Goal: Task Accomplishment & Management: Use online tool/utility

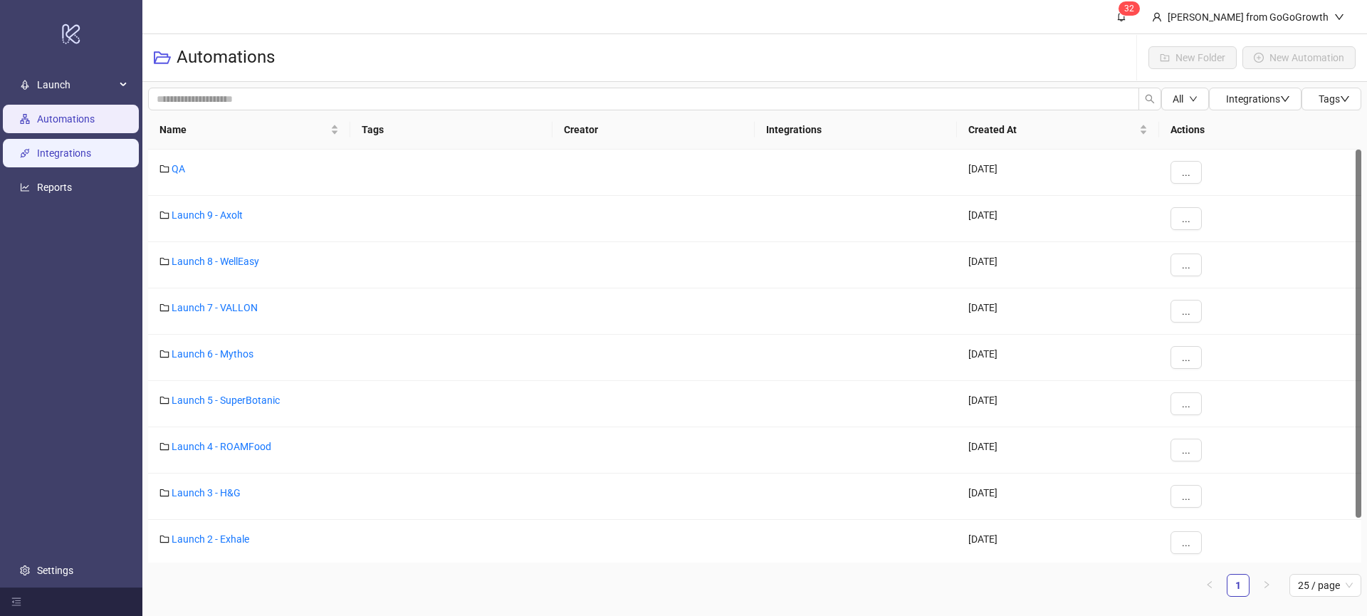
click at [71, 157] on link "Integrations" at bounding box center [64, 152] width 54 height 11
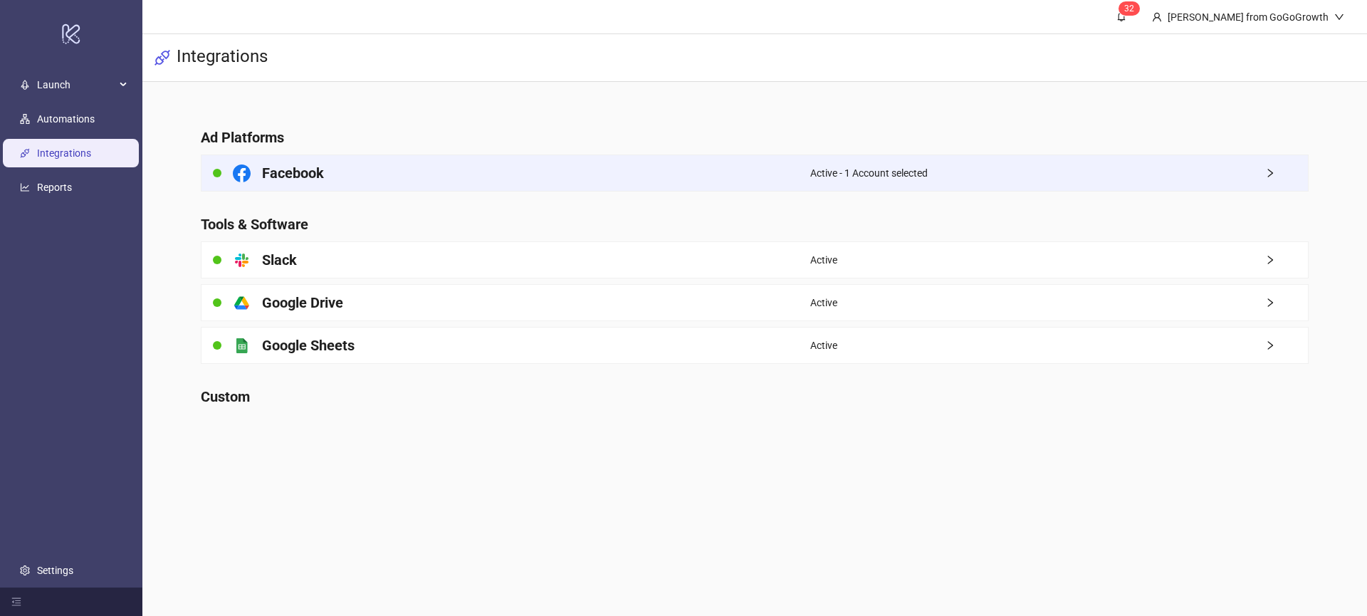
click at [325, 173] on div "Facebook" at bounding box center [505, 173] width 609 height 36
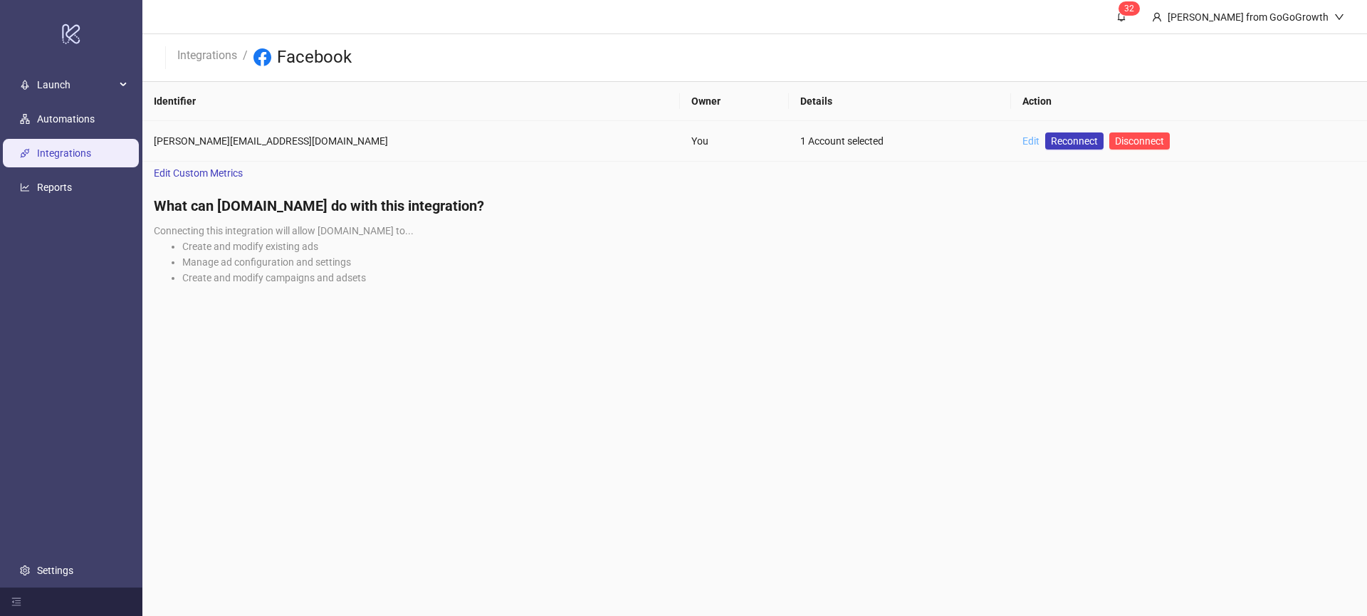
click at [1022, 135] on link "Edit" at bounding box center [1030, 140] width 17 height 11
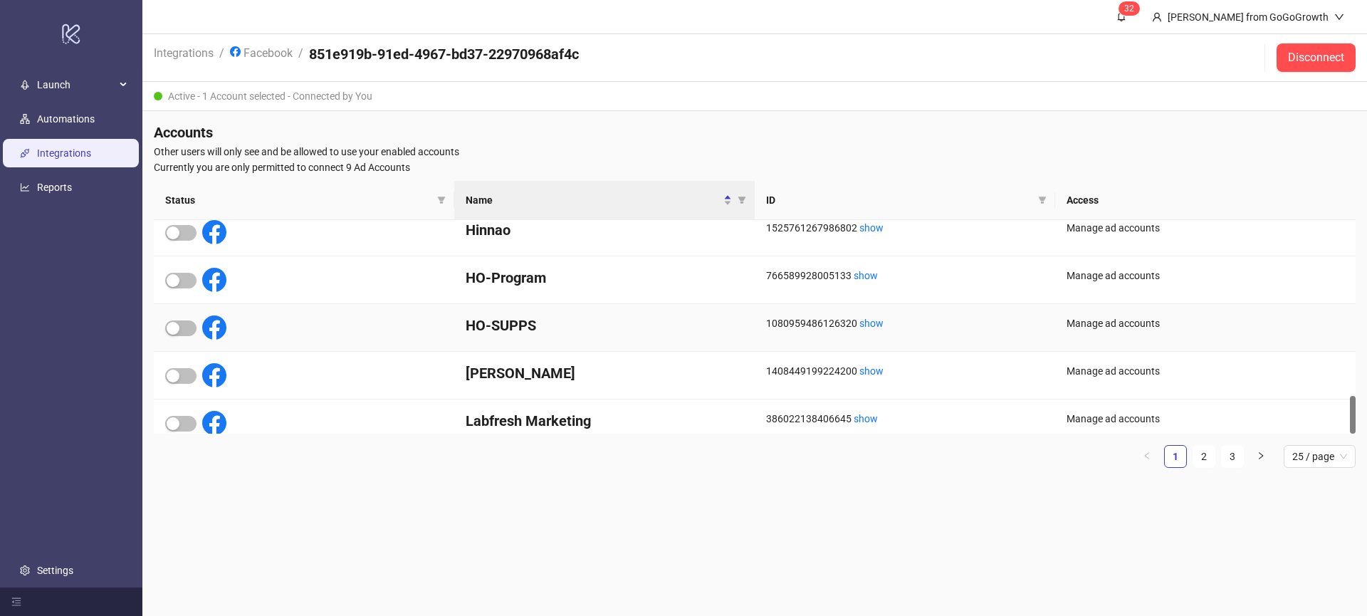
scroll to position [979, 0]
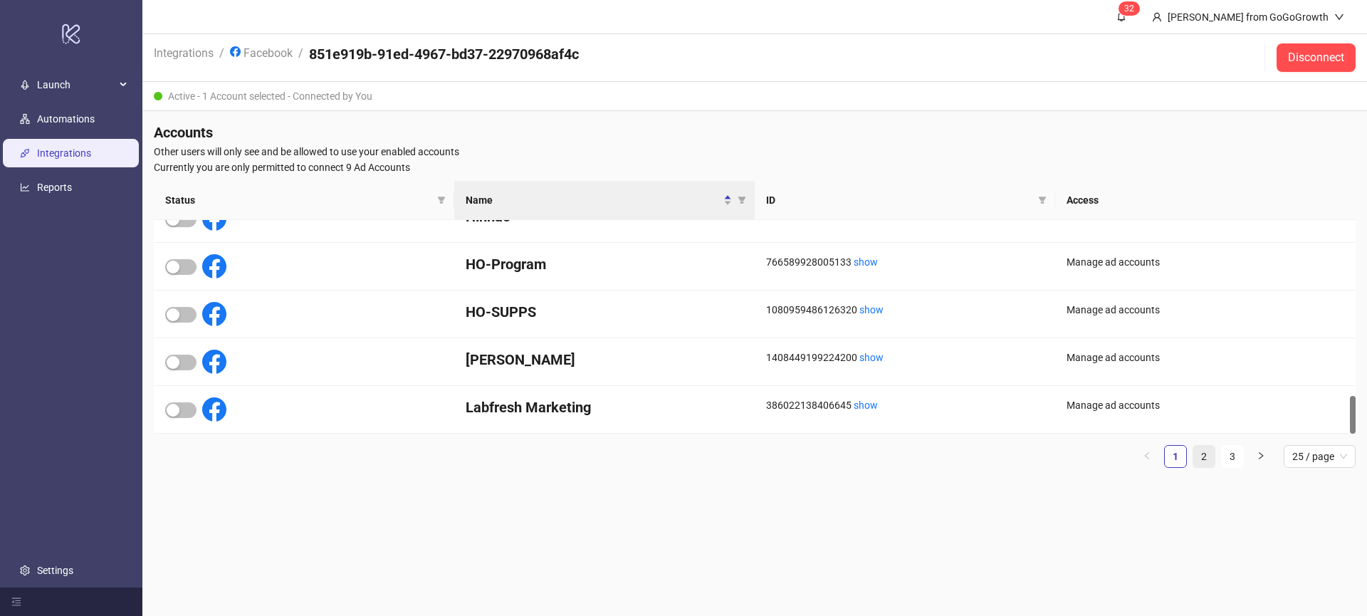
click at [1201, 456] on link "2" at bounding box center [1203, 456] width 21 height 21
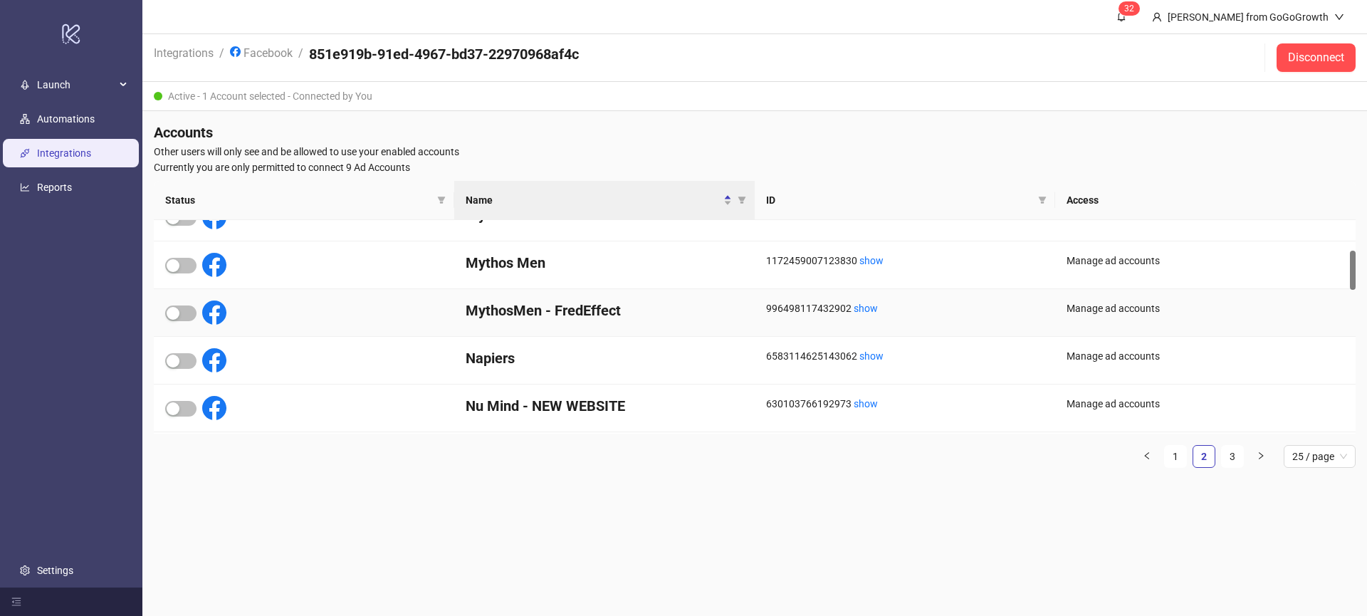
scroll to position [164, 0]
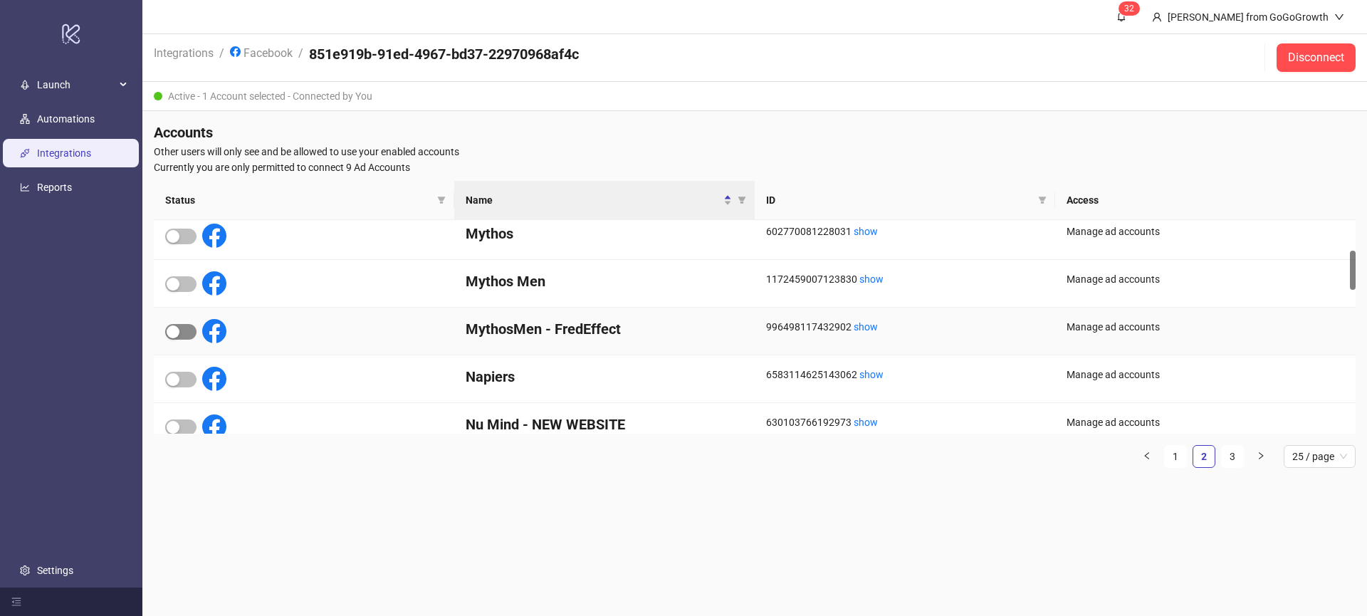
click at [189, 335] on span "button" at bounding box center [180, 332] width 31 height 16
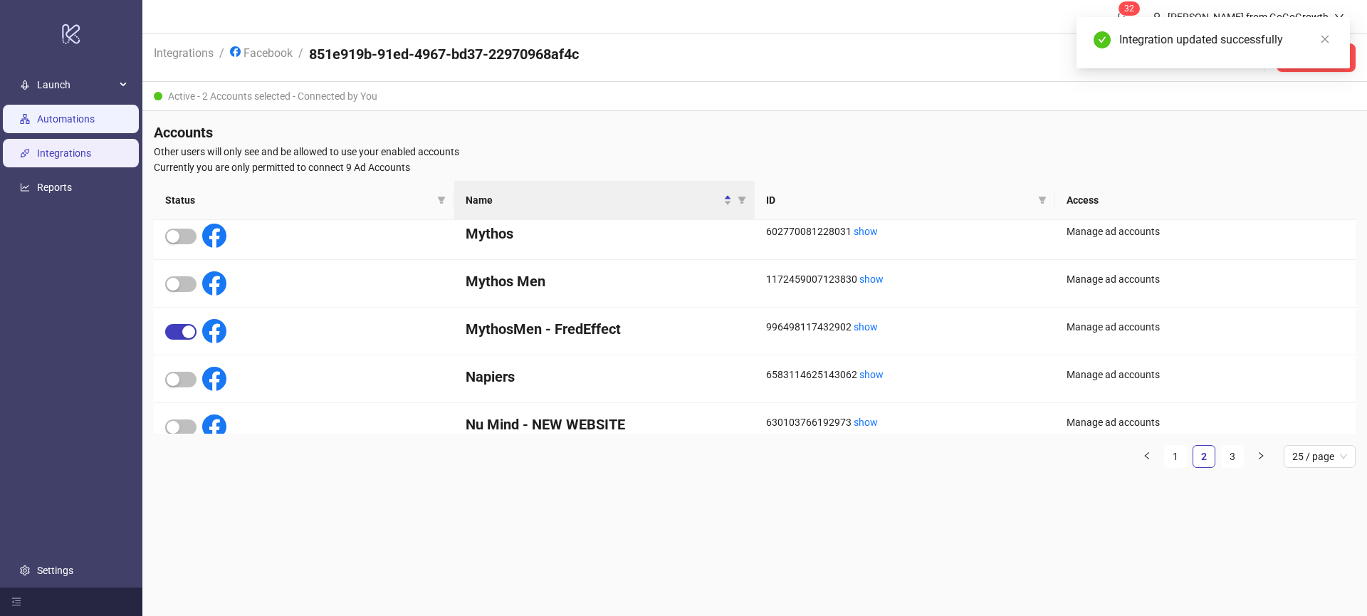
click at [95, 123] on link "Automations" at bounding box center [66, 118] width 58 height 11
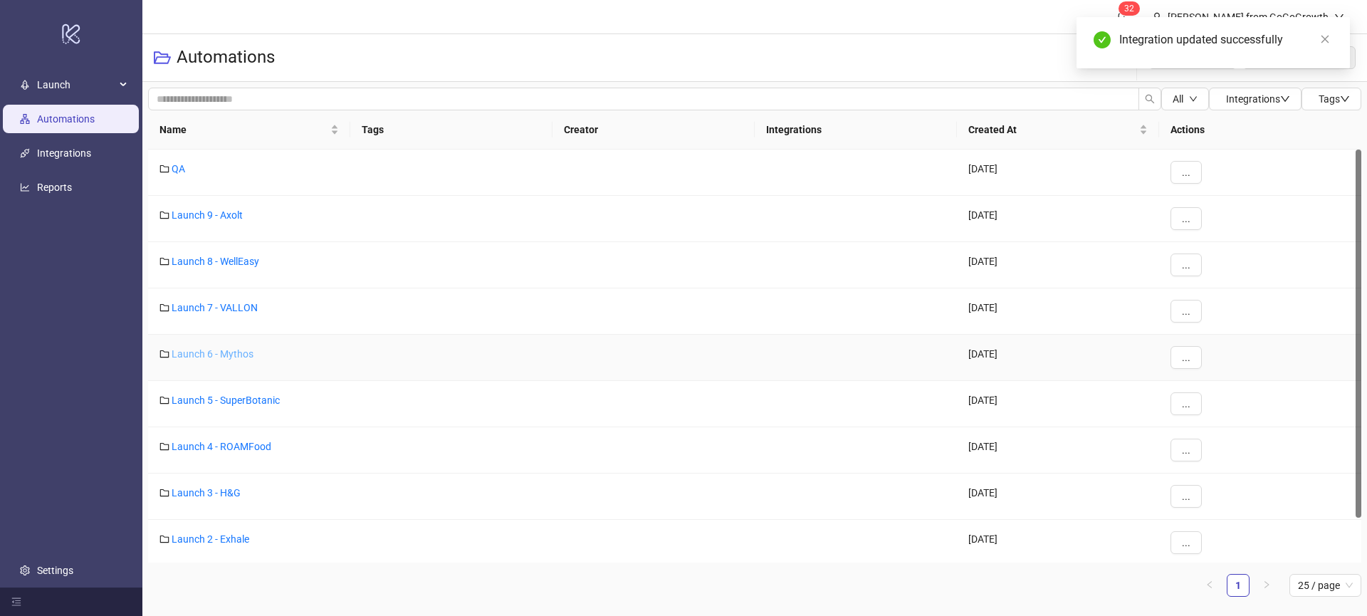
click at [223, 354] on link "Launch 6 - Mythos" at bounding box center [213, 353] width 82 height 11
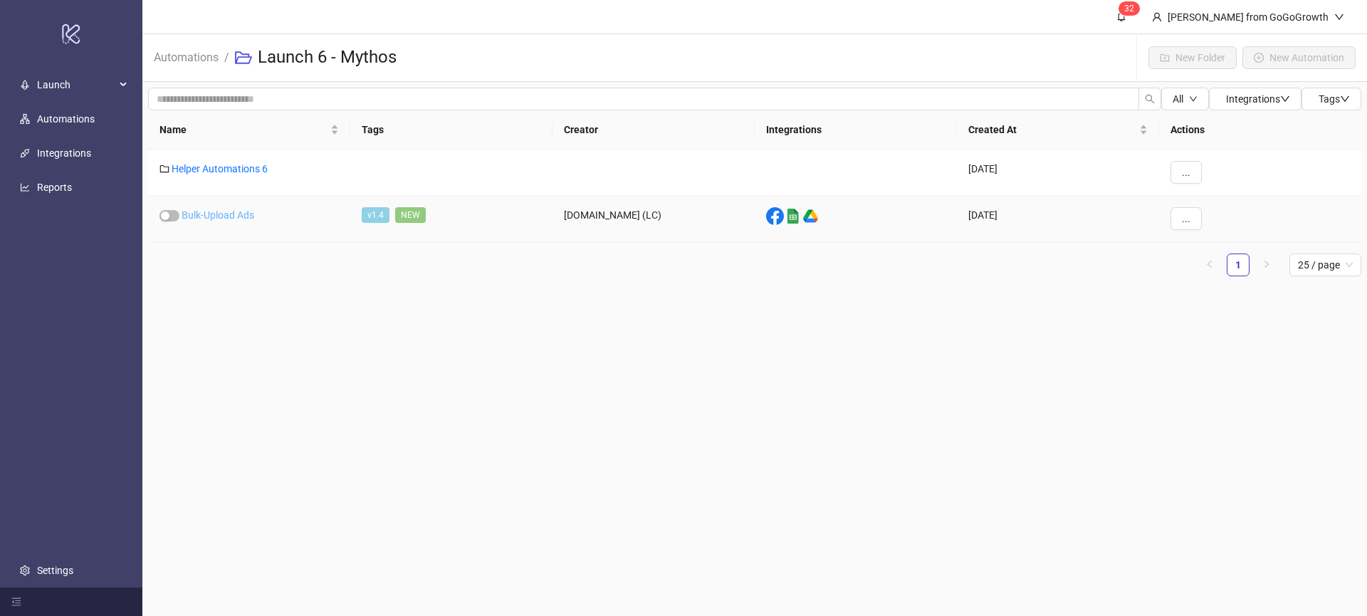
click at [223, 212] on link "Bulk-Upload Ads" at bounding box center [217, 214] width 73 height 11
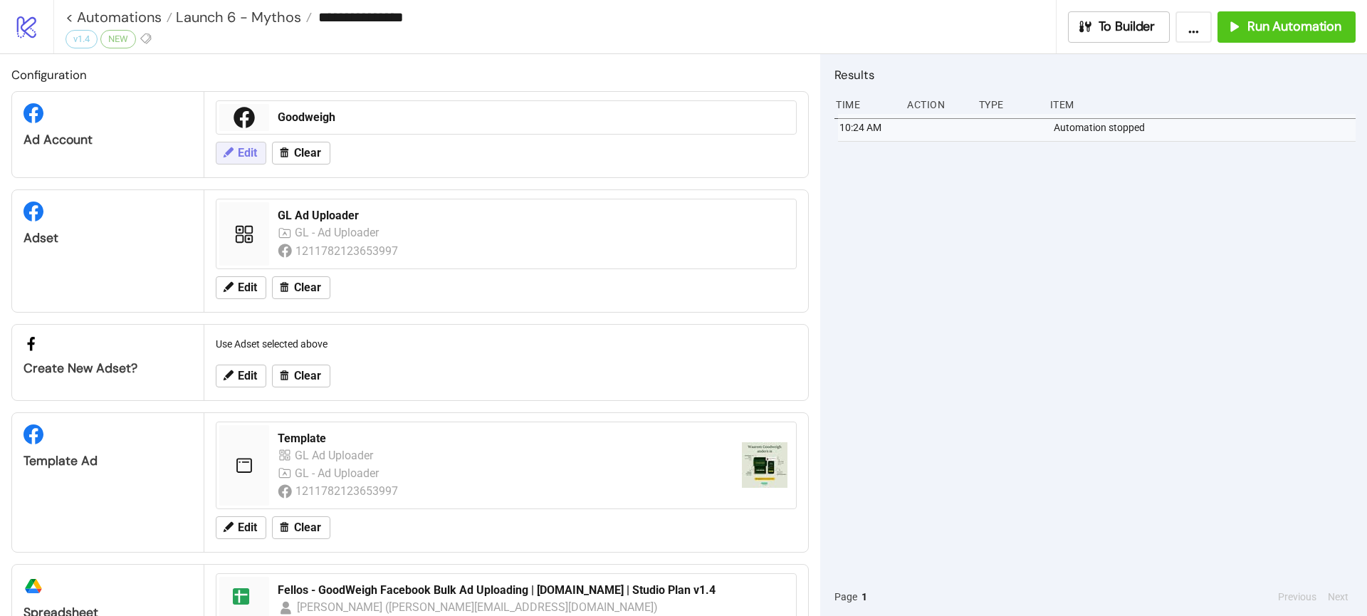
click at [245, 148] on span "Edit" at bounding box center [247, 153] width 19 height 13
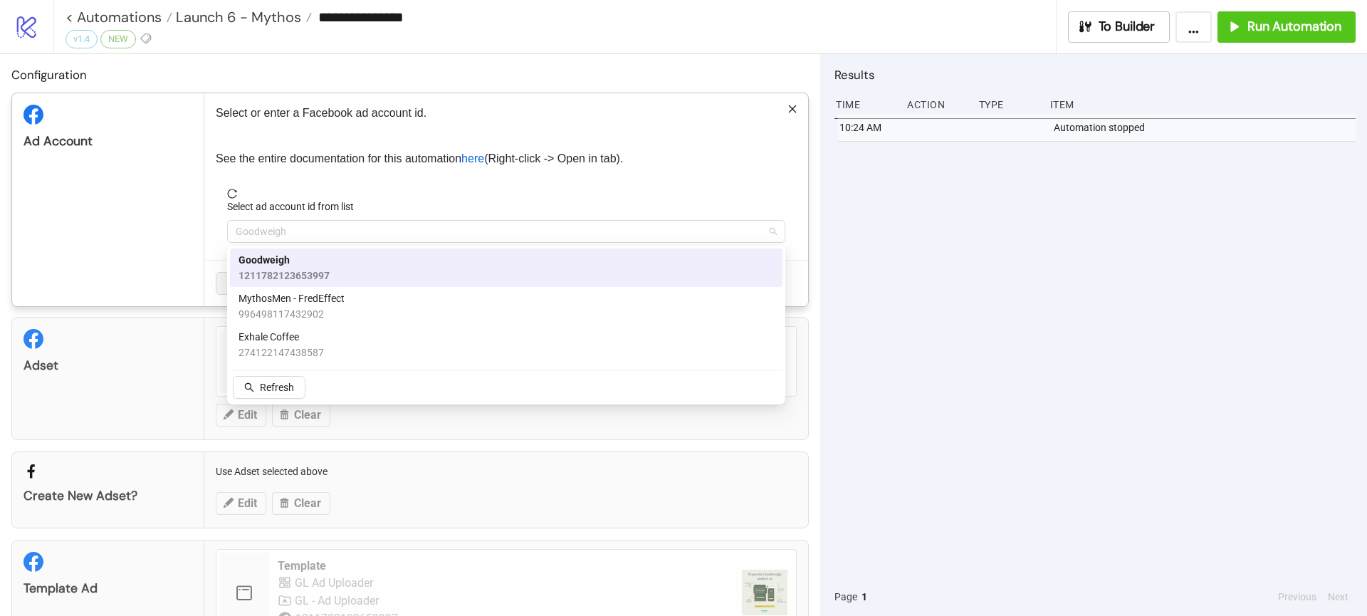
click at [278, 225] on span "Goodweigh" at bounding box center [506, 231] width 541 height 21
click at [300, 298] on span "MythosMen - FredEffect" at bounding box center [291, 298] width 106 height 16
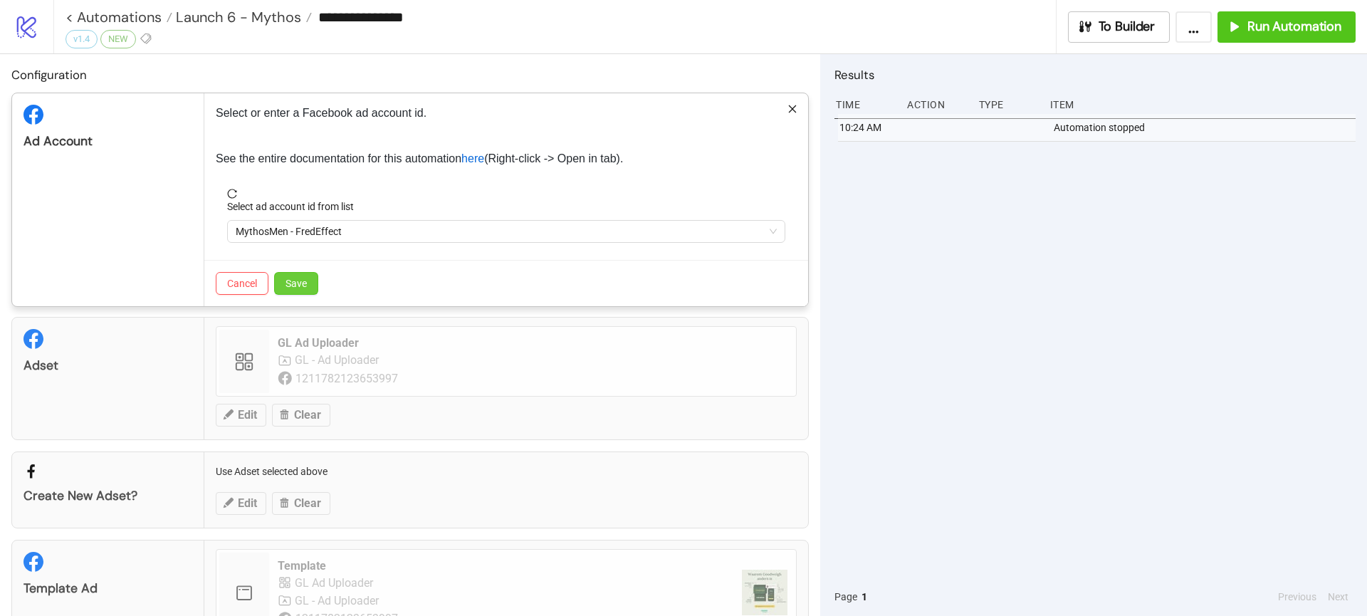
click at [303, 288] on span "Save" at bounding box center [295, 283] width 21 height 11
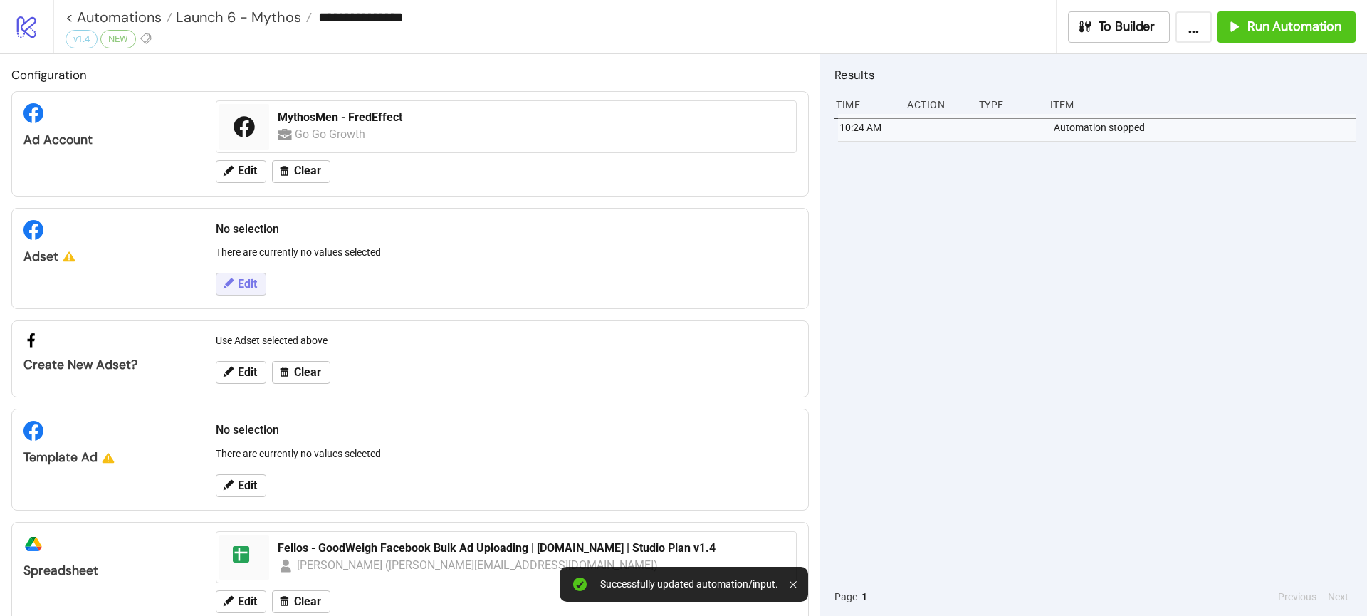
click at [251, 290] on button "Edit" at bounding box center [241, 284] width 51 height 23
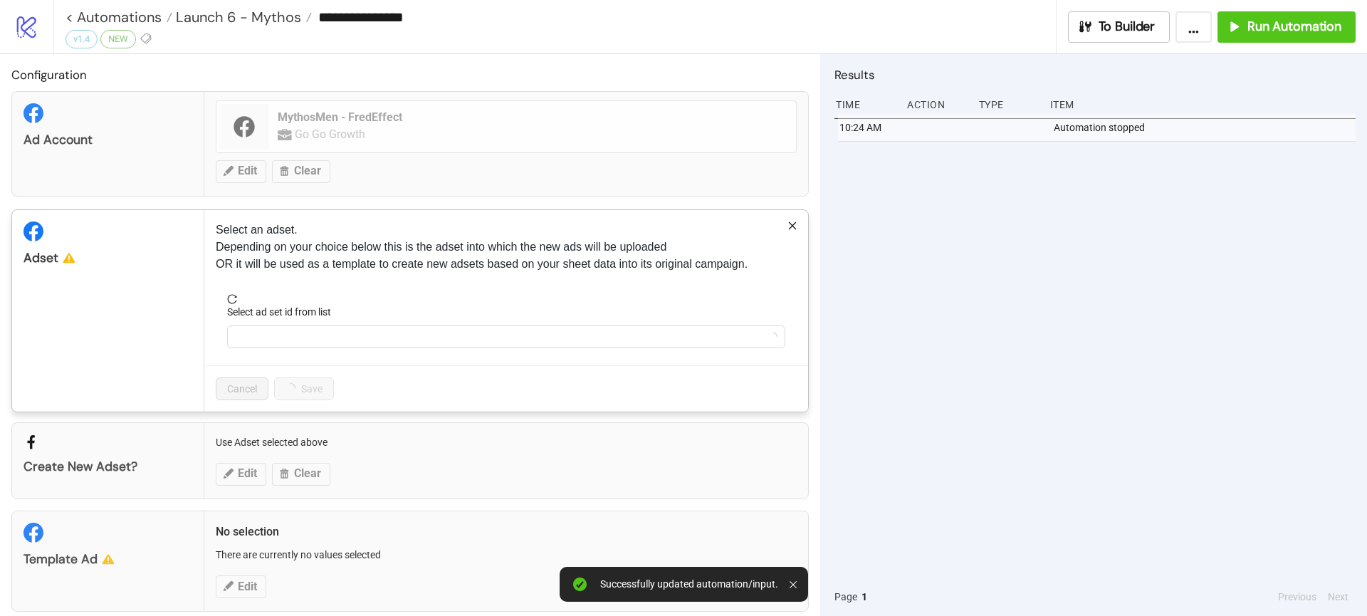
click at [302, 363] on form "Select ad set id from list" at bounding box center [506, 329] width 581 height 71
click at [291, 340] on input "Select ad set id from list" at bounding box center [500, 336] width 528 height 21
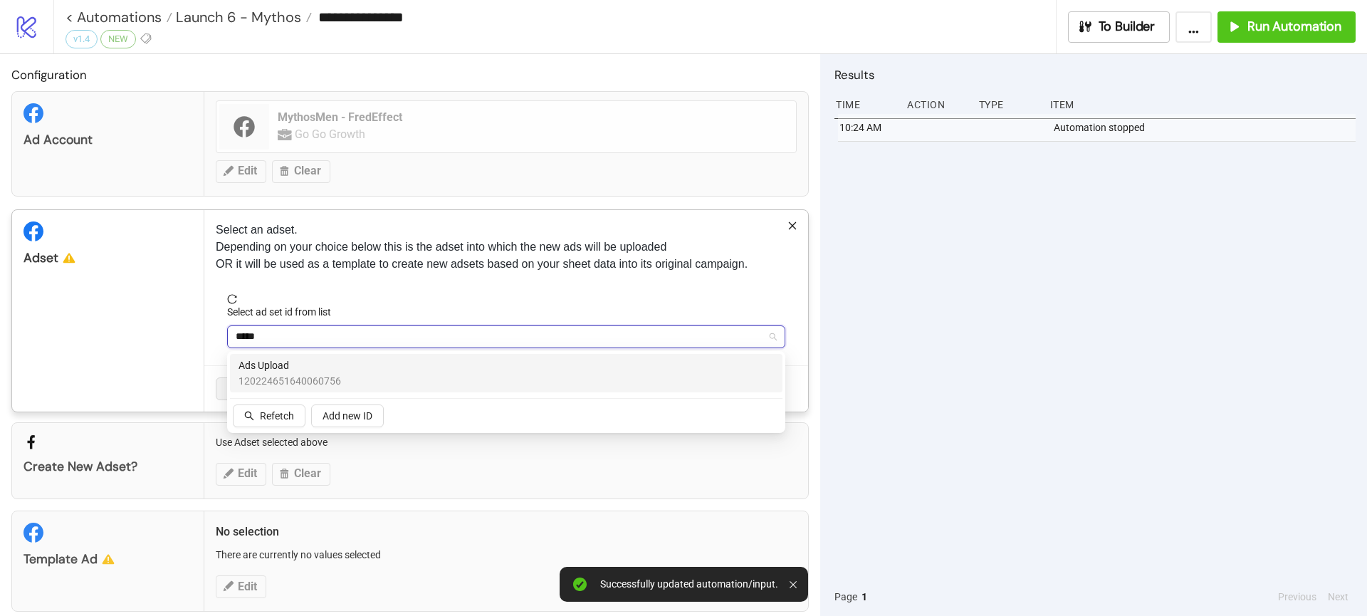
type input "******"
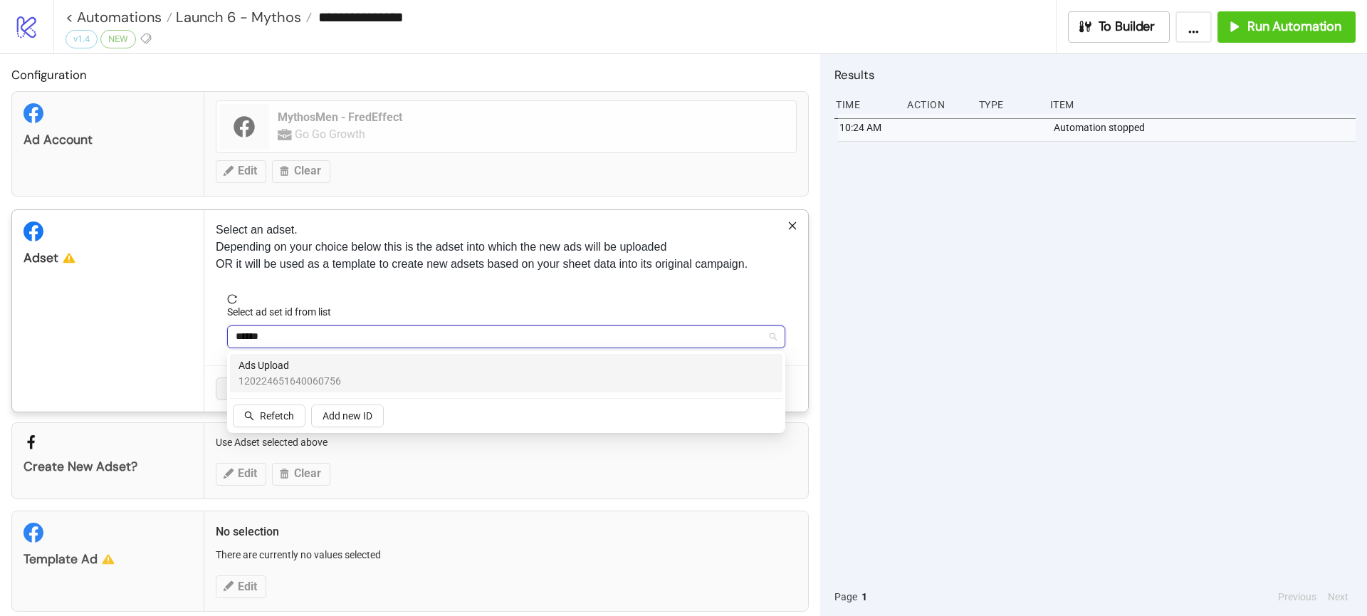
click at [292, 373] on span "120224651640060756" at bounding box center [289, 381] width 102 height 16
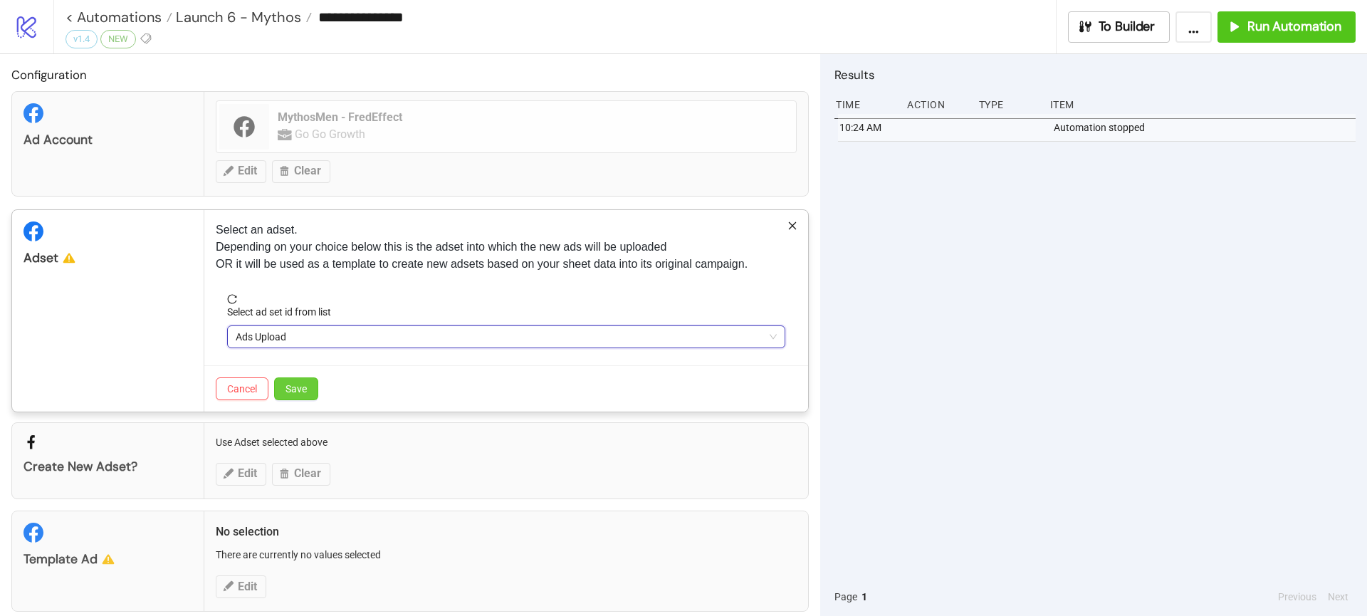
click at [310, 391] on button "Save" at bounding box center [296, 388] width 44 height 23
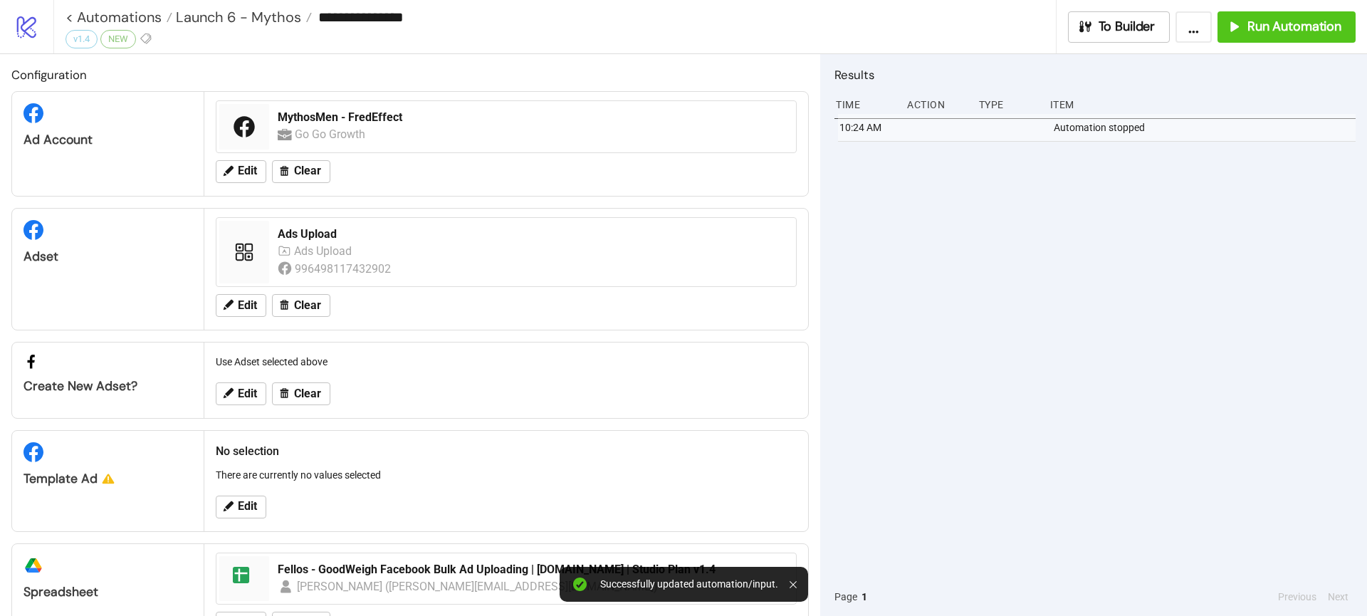
scroll to position [55, 0]
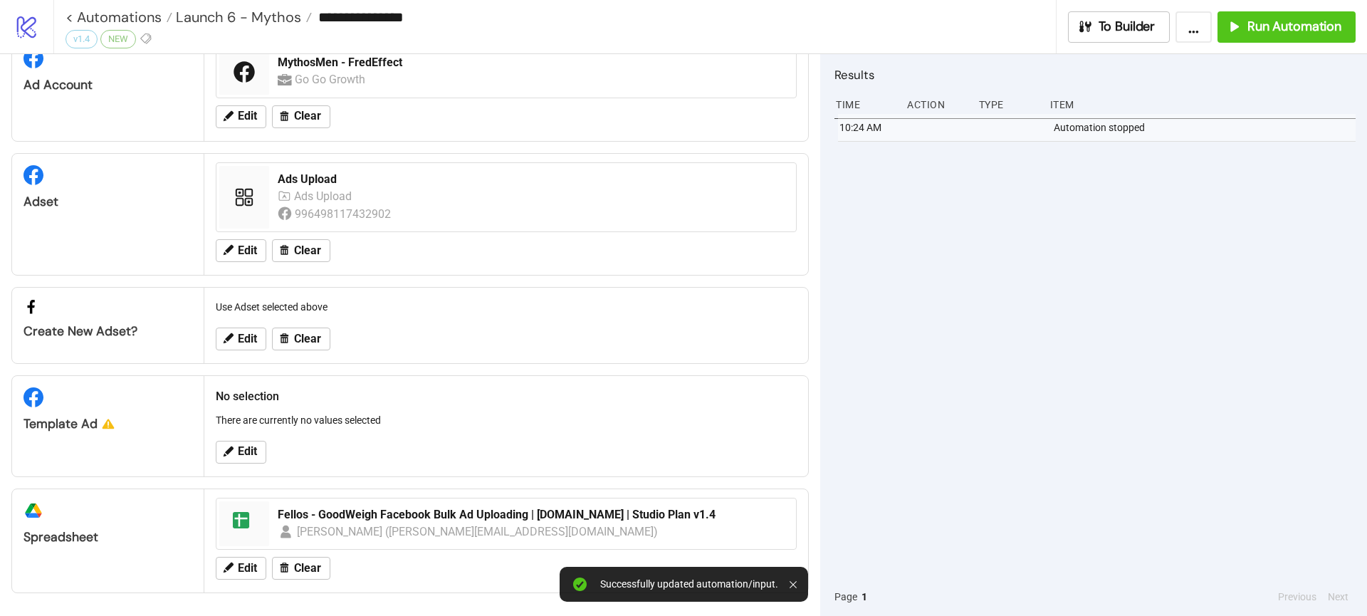
click at [246, 439] on div "Edit" at bounding box center [506, 451] width 592 height 37
click at [247, 453] on span "Edit" at bounding box center [247, 451] width 19 height 13
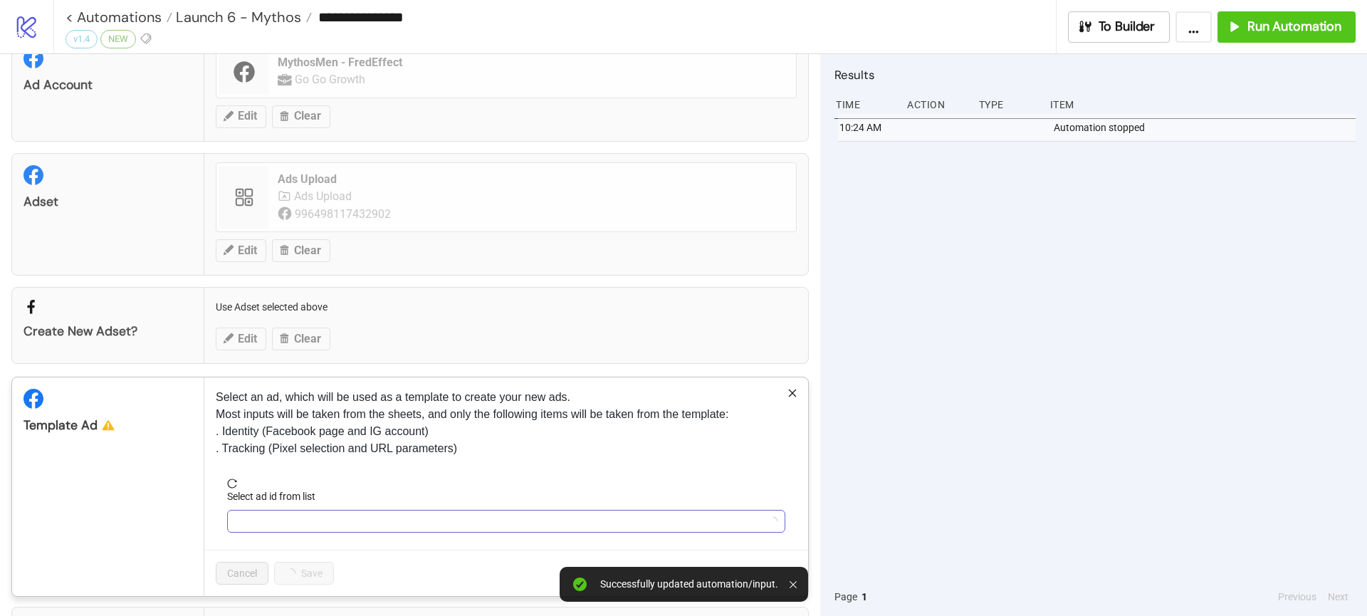
click at [296, 516] on input "Select ad id from list" at bounding box center [500, 520] width 528 height 21
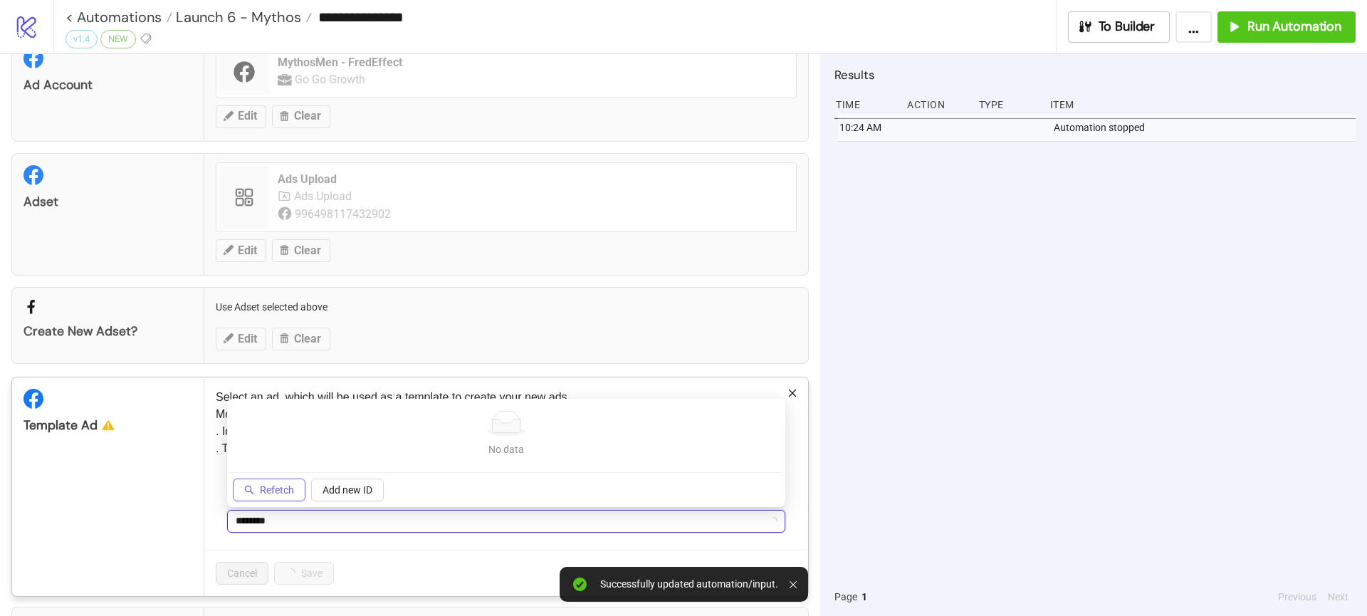
type input "********"
click at [277, 495] on button "Refetch" at bounding box center [269, 489] width 73 height 23
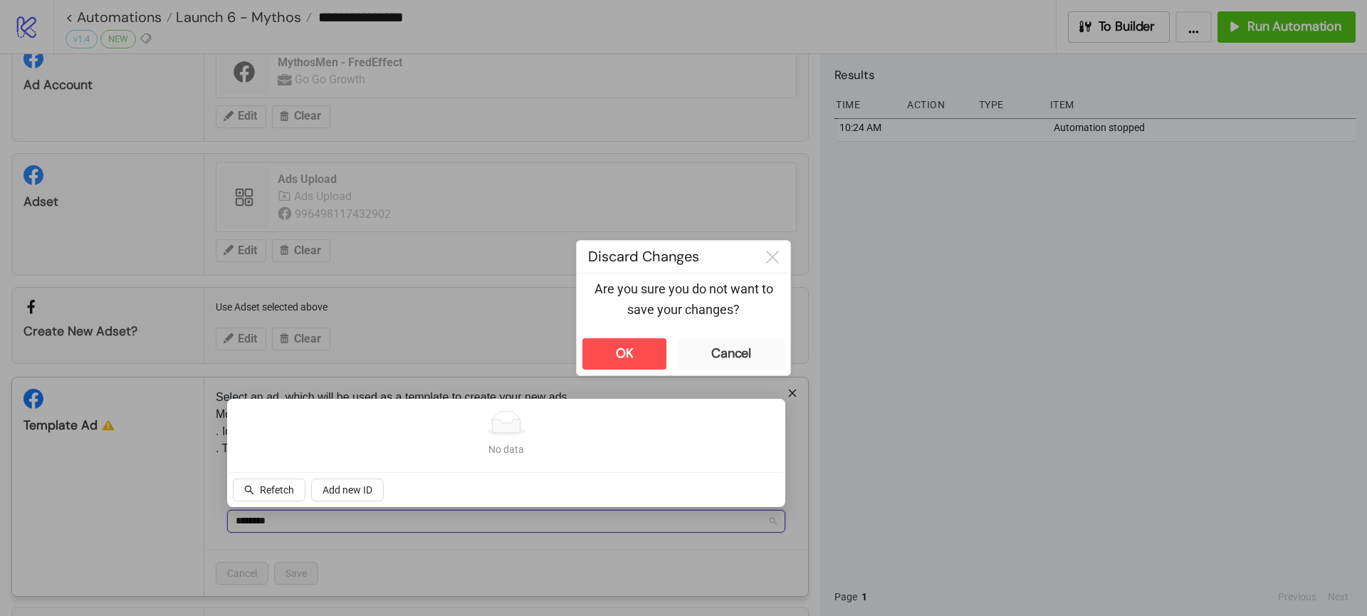
click at [312, 461] on div "No data No data" at bounding box center [506, 433] width 552 height 65
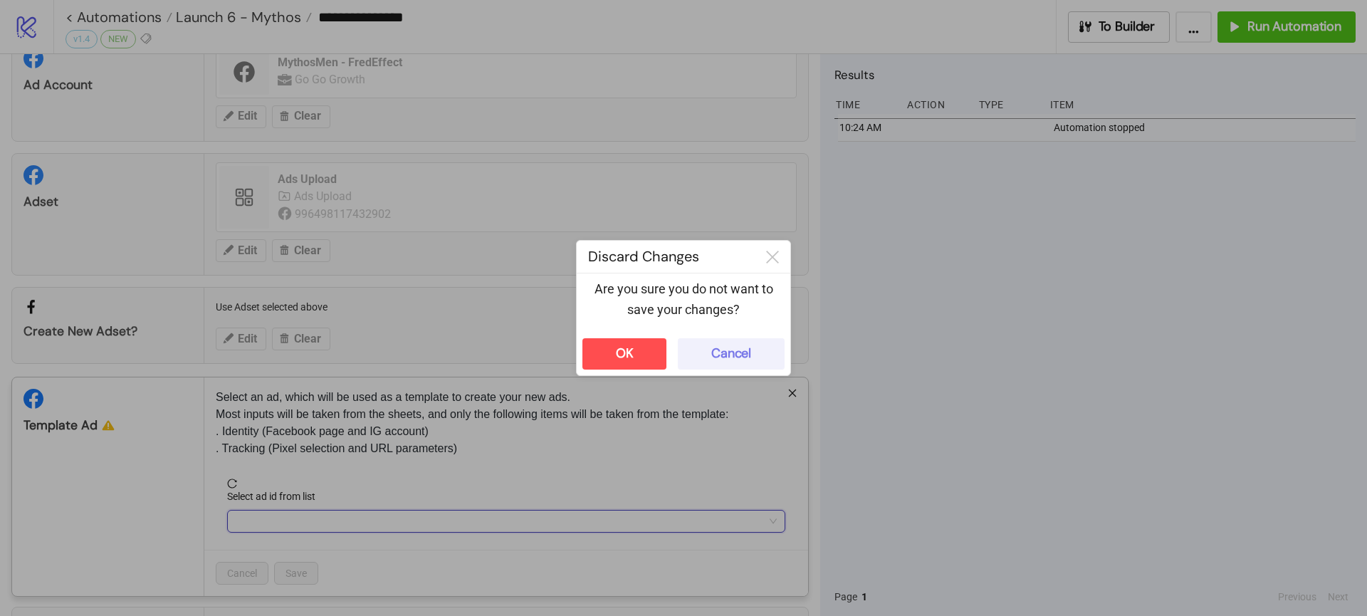
click at [721, 349] on div "Cancel" at bounding box center [731, 353] width 40 height 16
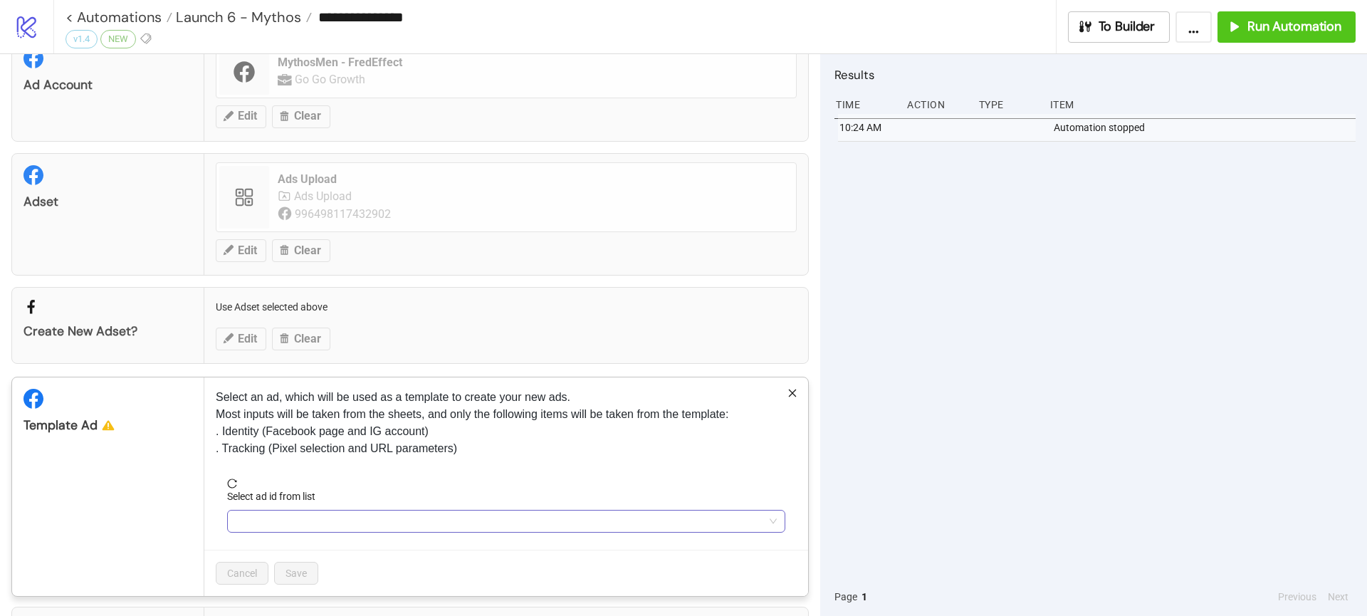
click at [344, 516] on input "Select ad id from list" at bounding box center [500, 520] width 528 height 21
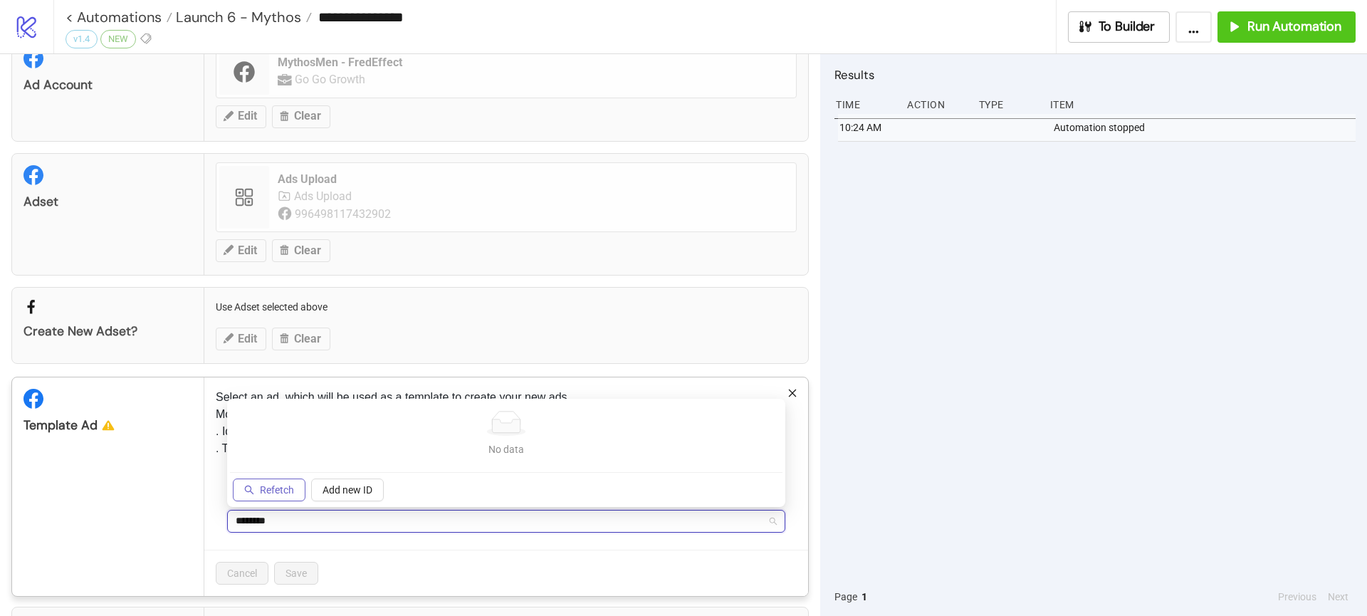
type input "********"
click at [275, 495] on button "Refetch" at bounding box center [269, 489] width 73 height 23
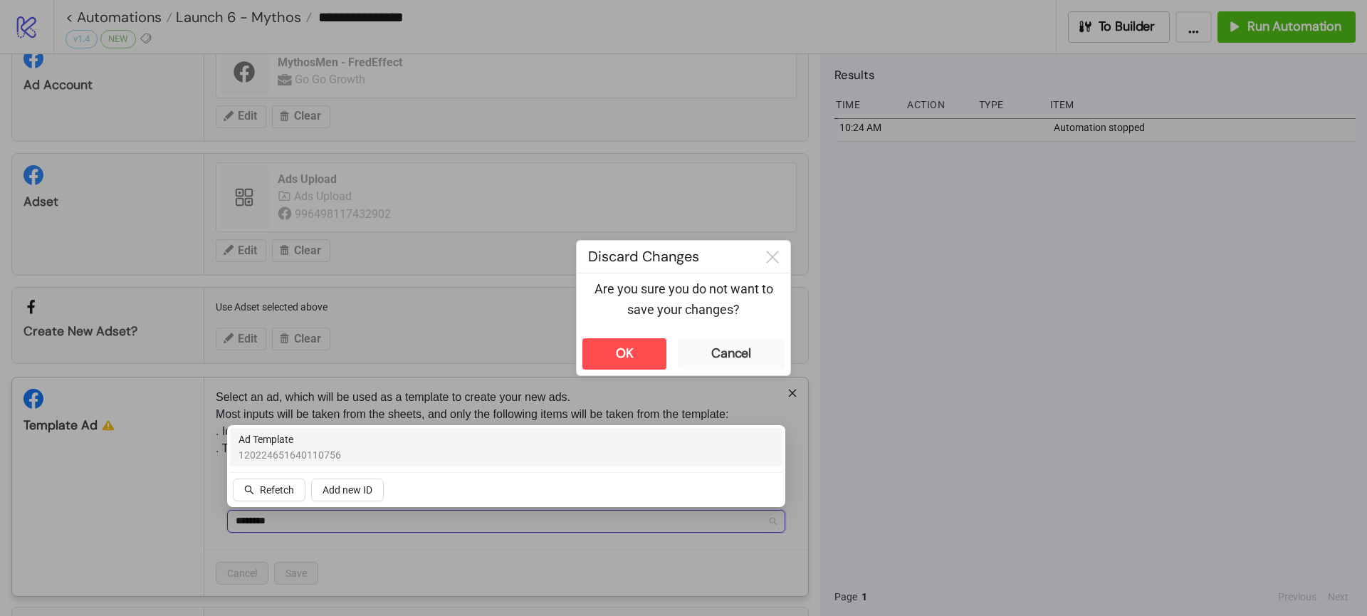
click at [300, 452] on span "120224651640110756" at bounding box center [289, 455] width 102 height 16
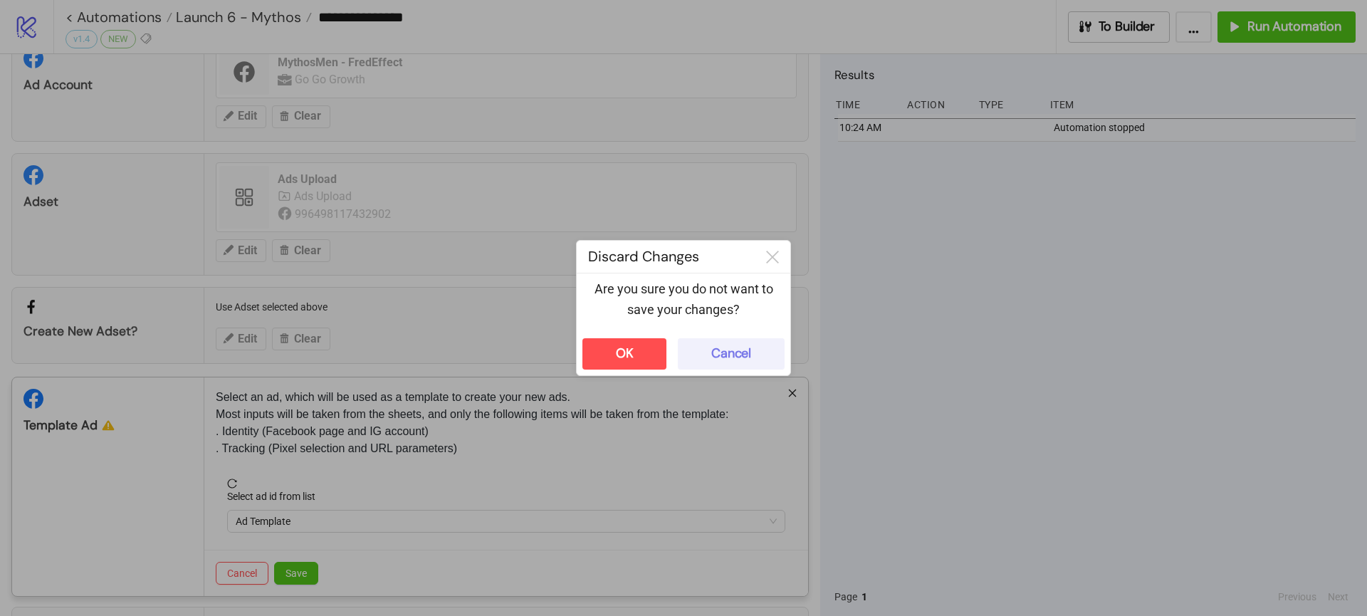
click at [720, 340] on button "Cancel" at bounding box center [731, 353] width 107 height 31
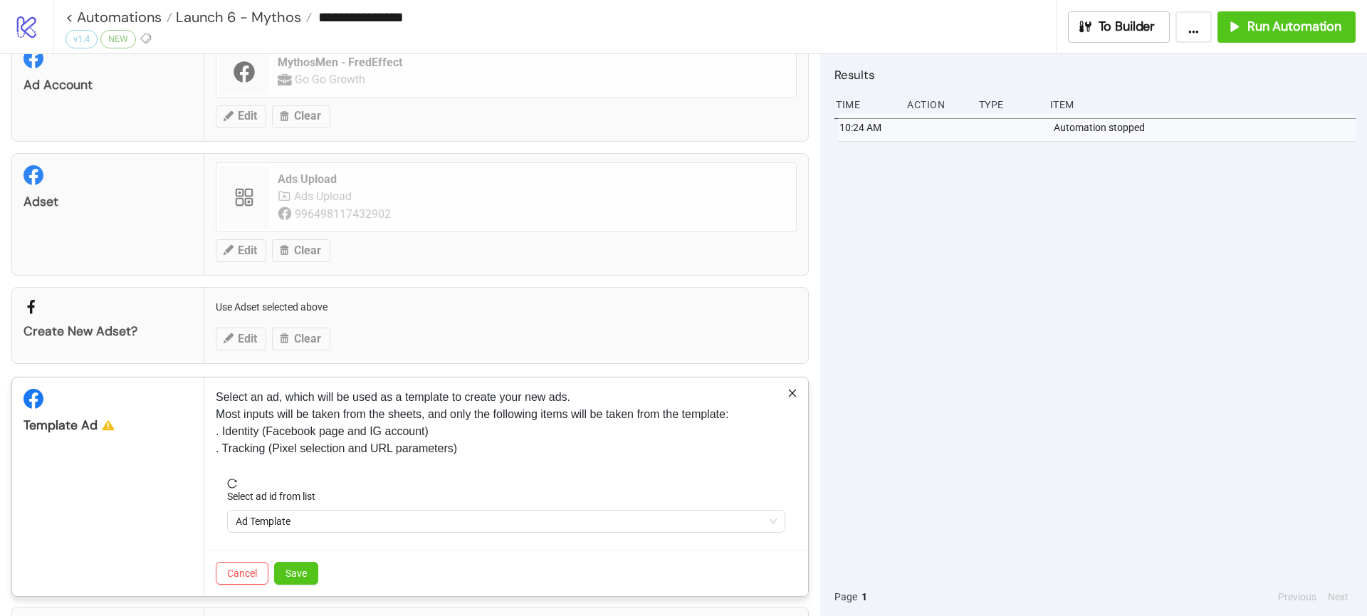
click at [298, 535] on form "Select ad id from list Ad Template" at bounding box center [506, 513] width 581 height 71
click at [298, 528] on span "Ad Template" at bounding box center [506, 520] width 541 height 21
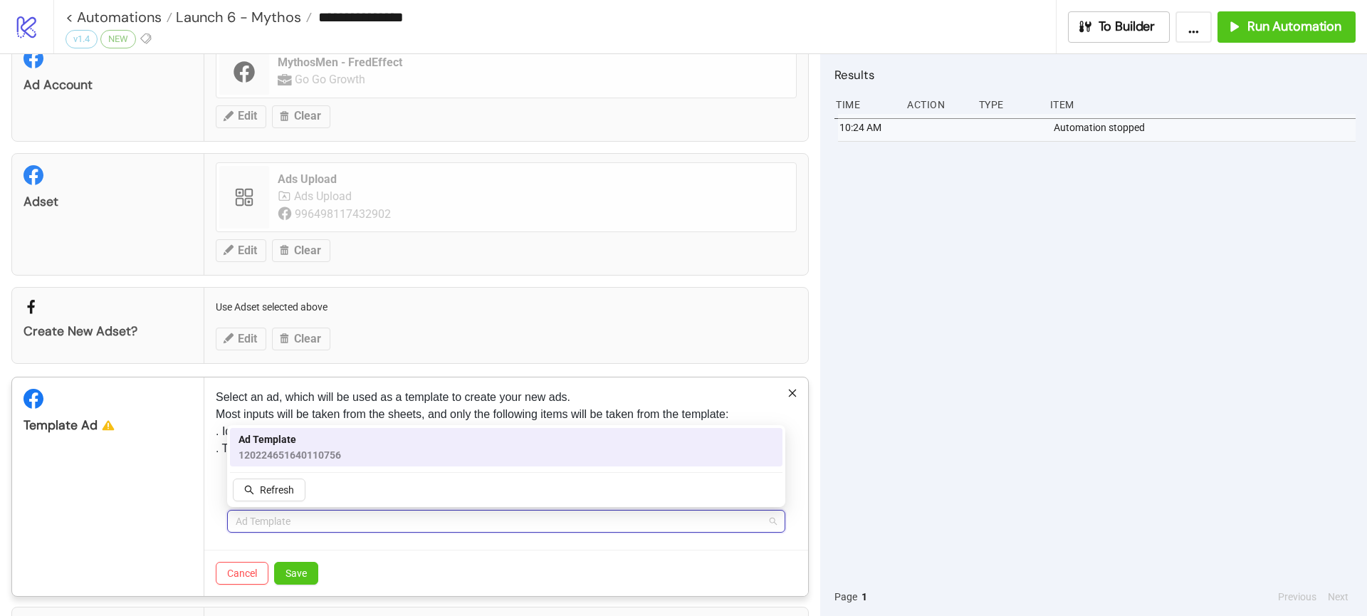
click at [294, 441] on span "Ad Template" at bounding box center [289, 439] width 102 height 16
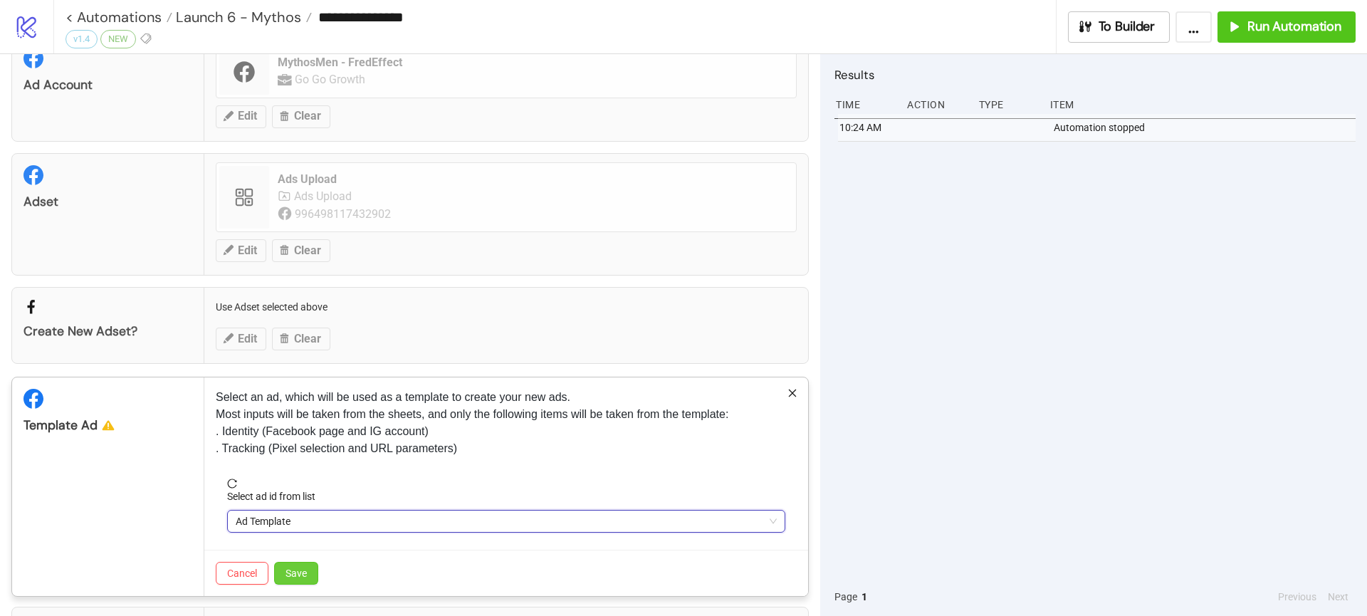
click at [300, 570] on span "Save" at bounding box center [295, 572] width 21 height 11
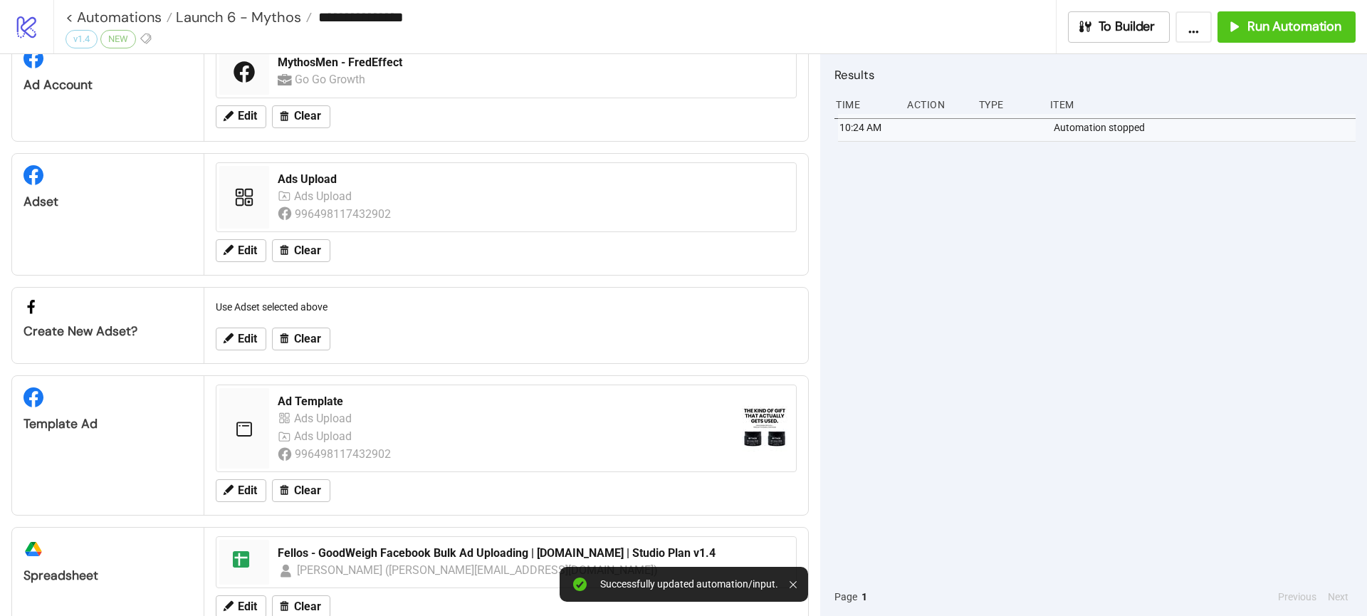
scroll to position [93, 0]
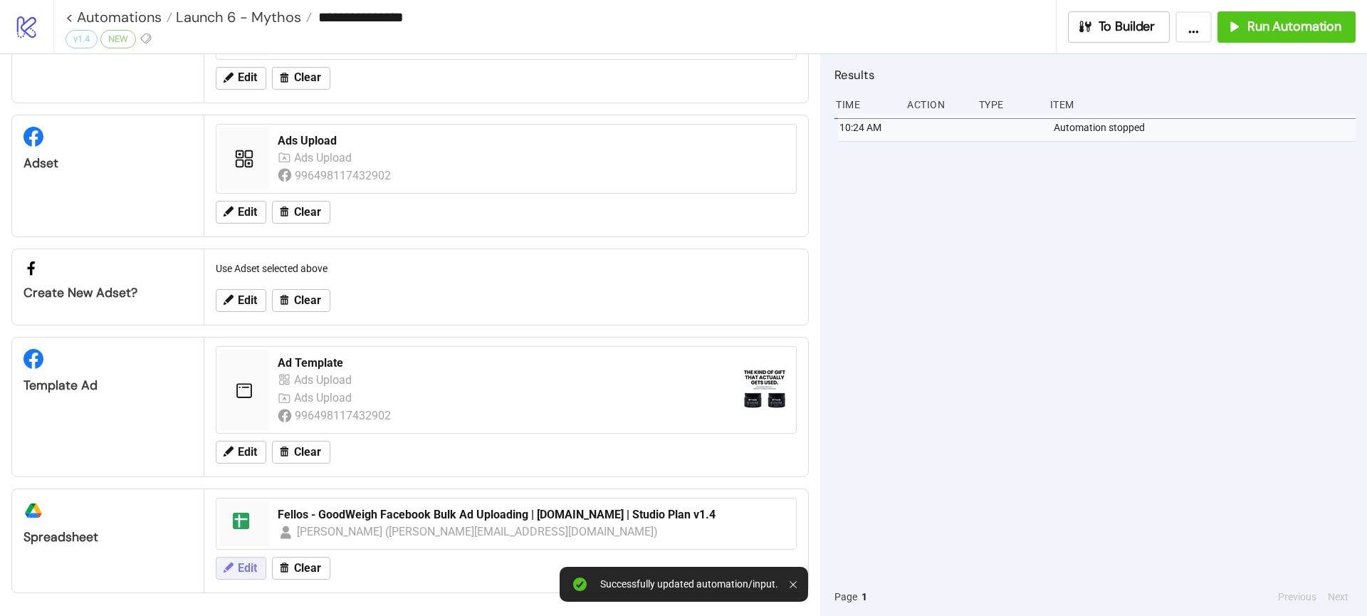
click at [231, 561] on icon at bounding box center [227, 567] width 13 height 13
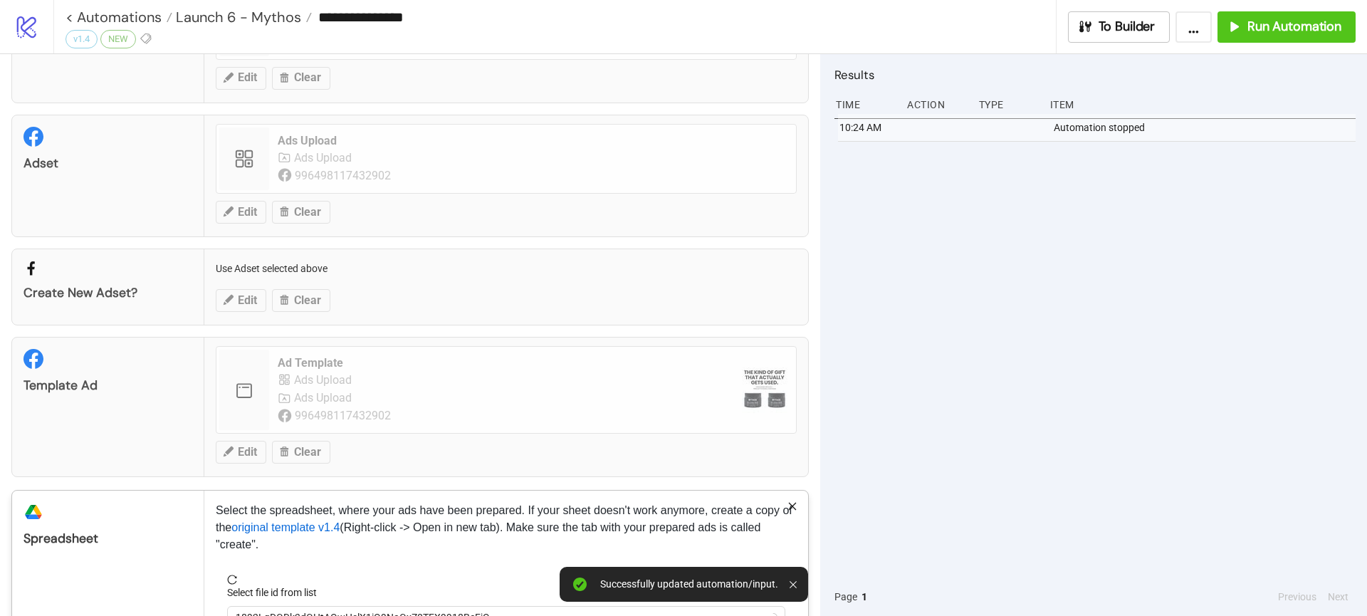
scroll to position [191, 0]
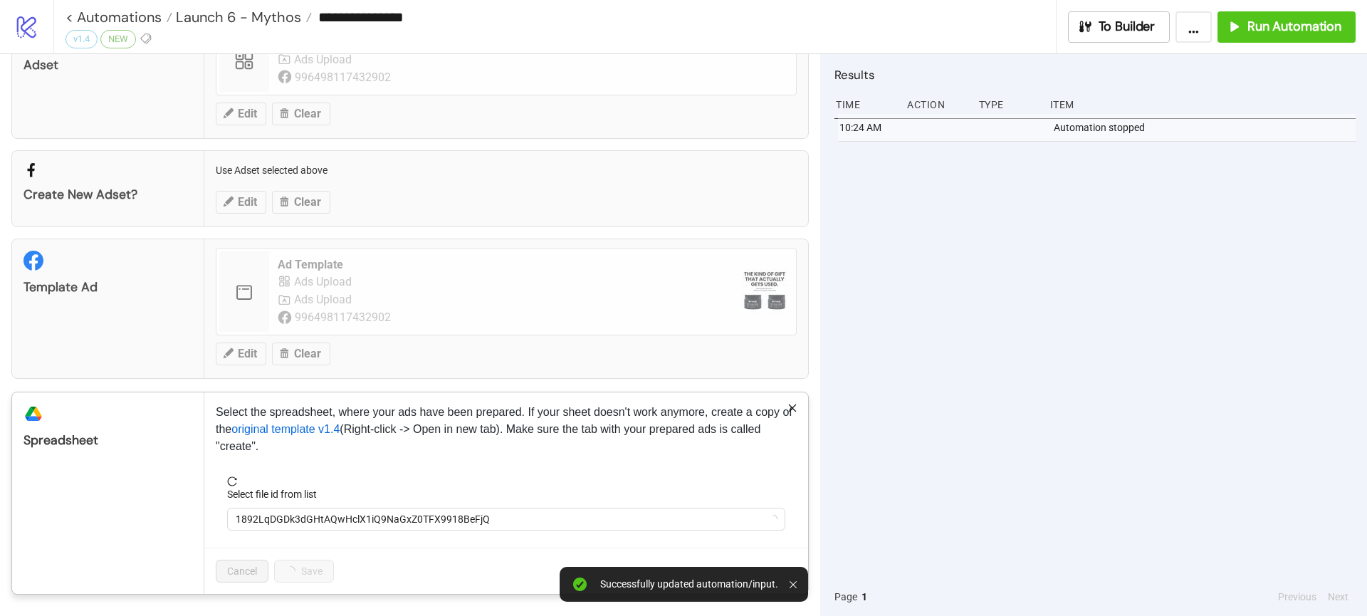
click at [285, 537] on form "Select file id from list 1892LqDGDk3dGHtAQwHclX1iQ9NaGxZ0TFX9918BeFjQ" at bounding box center [506, 511] width 581 height 71
click at [288, 521] on span "1892LqDGDk3dGHtAQwHclX1iQ9NaGxZ0TFX9918BeFjQ" at bounding box center [506, 518] width 541 height 21
click at [288, 521] on span "Fellos - GoodWeigh Facebook Bulk Ad Uploading | [DOMAIN_NAME] | Studio Plan v1.4" at bounding box center [506, 518] width 541 height 21
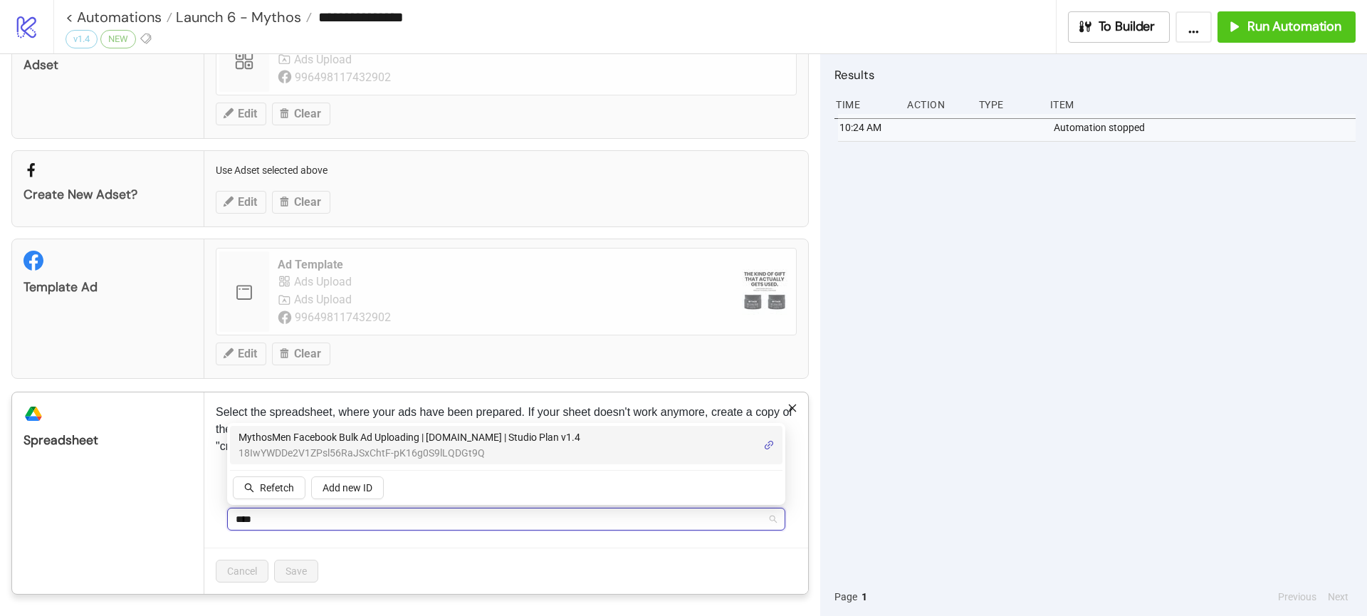
type input "*****"
click at [319, 447] on span "18IwYWDDe2V1ZPsl56RaJSxChtF-pK16g0S9lLQDGt9Q" at bounding box center [409, 453] width 342 height 16
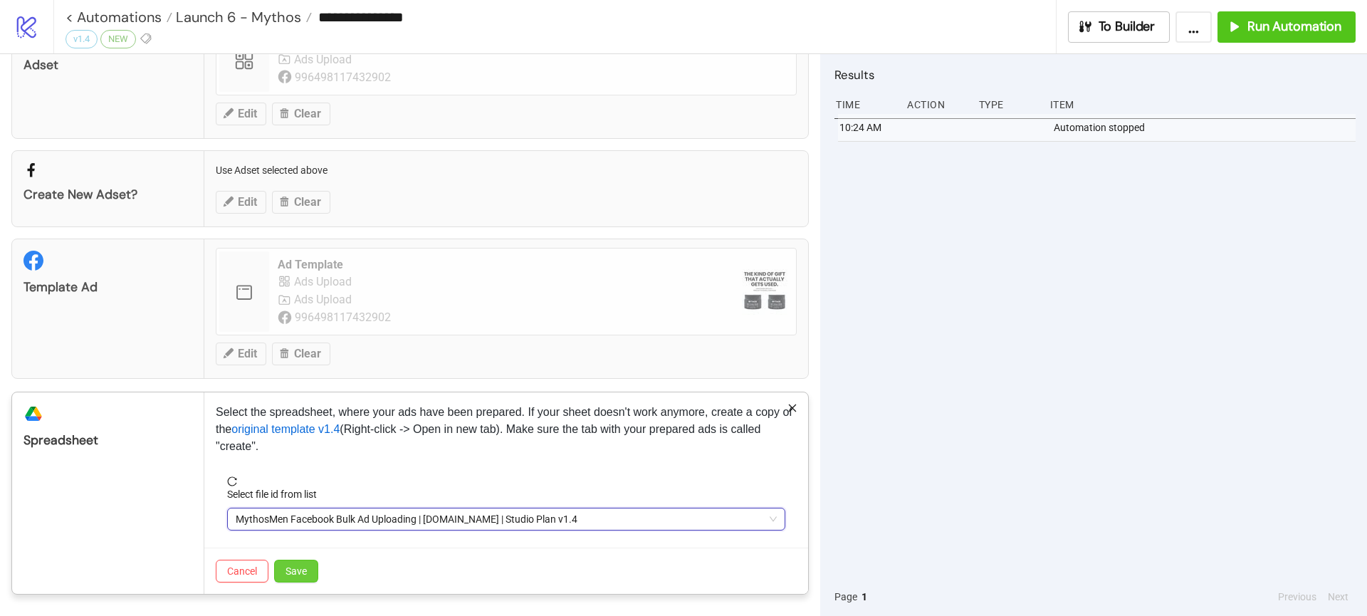
click at [302, 562] on button "Save" at bounding box center [296, 570] width 44 height 23
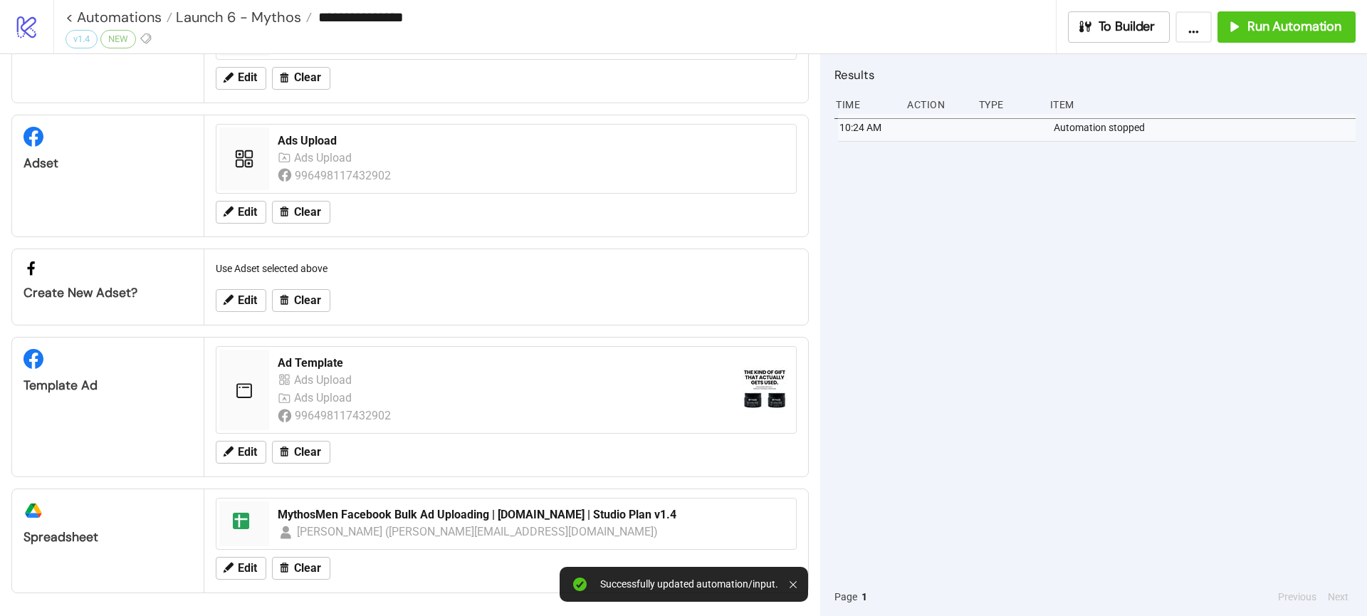
scroll to position [0, 0]
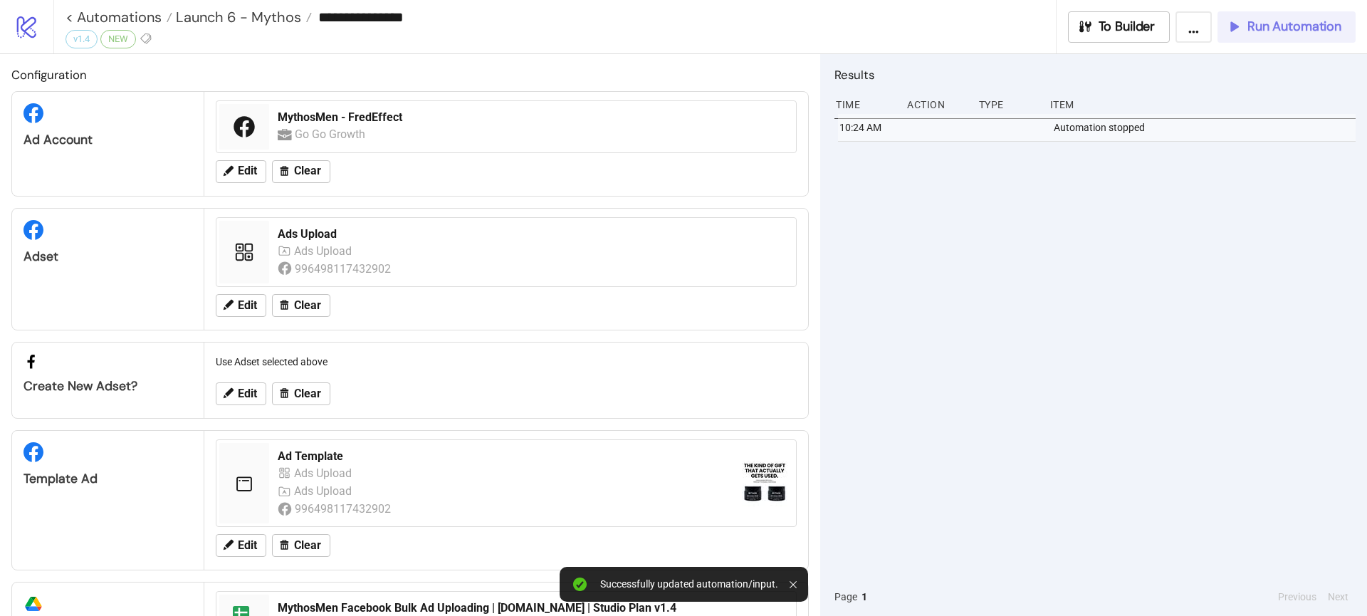
click at [1246, 27] on div "Run Automation" at bounding box center [1283, 27] width 115 height 16
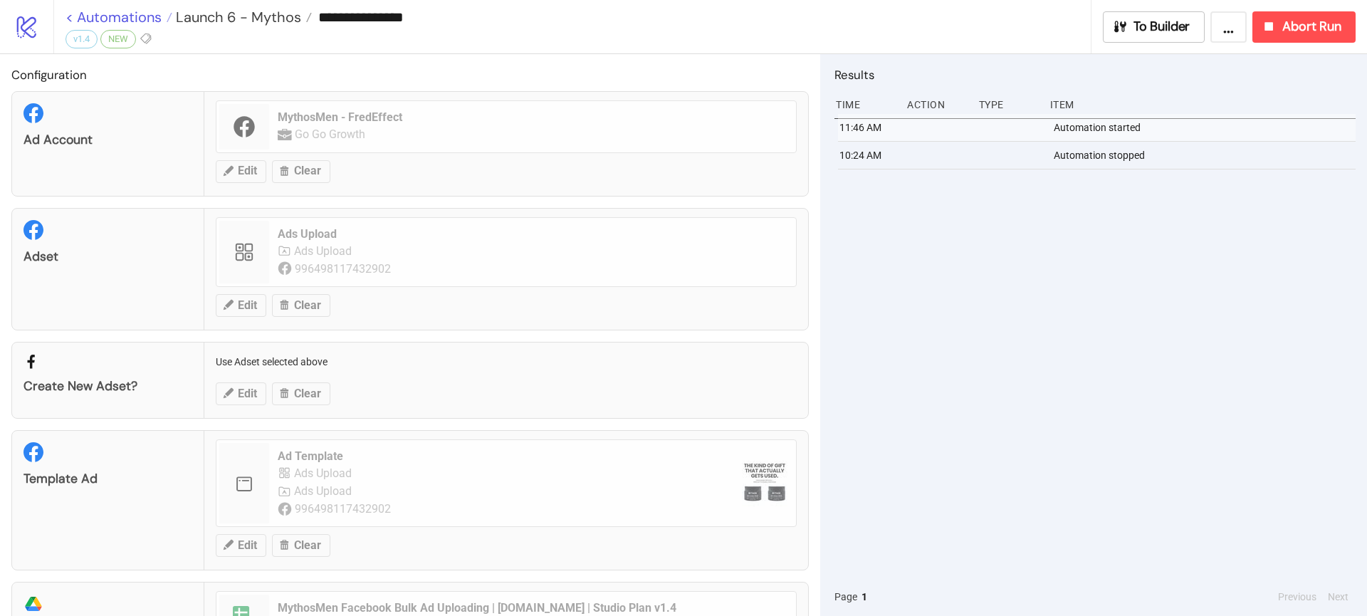
click at [134, 19] on link "< Automations" at bounding box center [118, 17] width 107 height 14
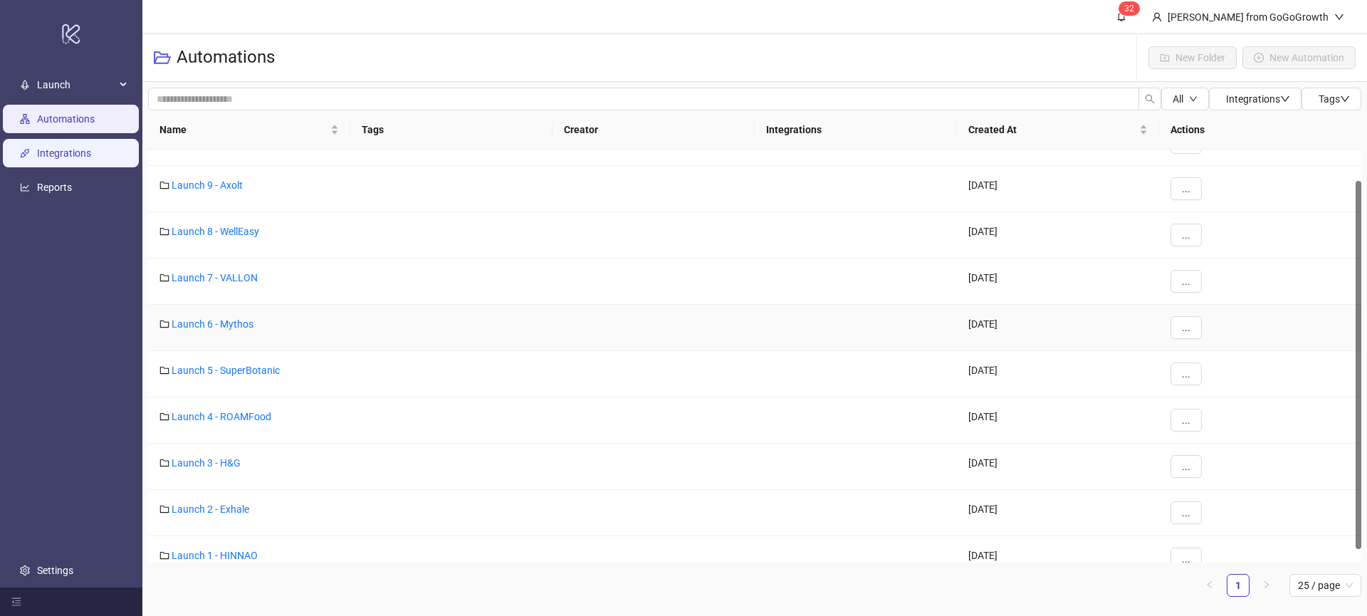
scroll to position [35, 0]
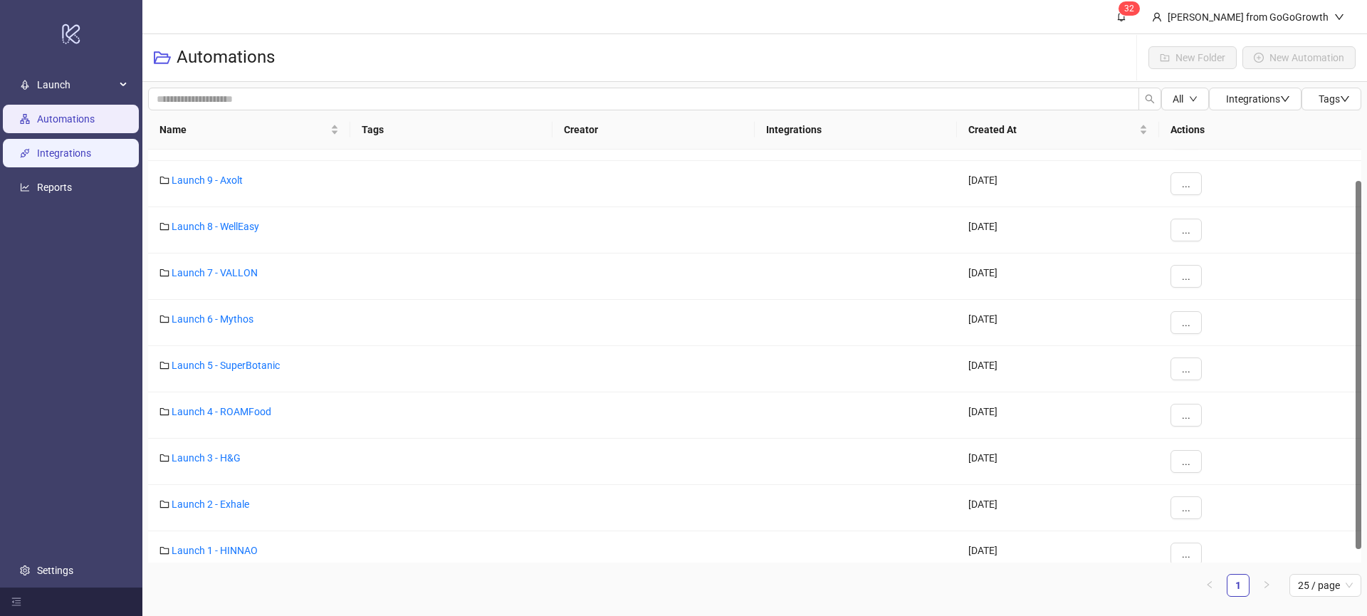
click at [53, 153] on link "Integrations" at bounding box center [64, 152] width 54 height 11
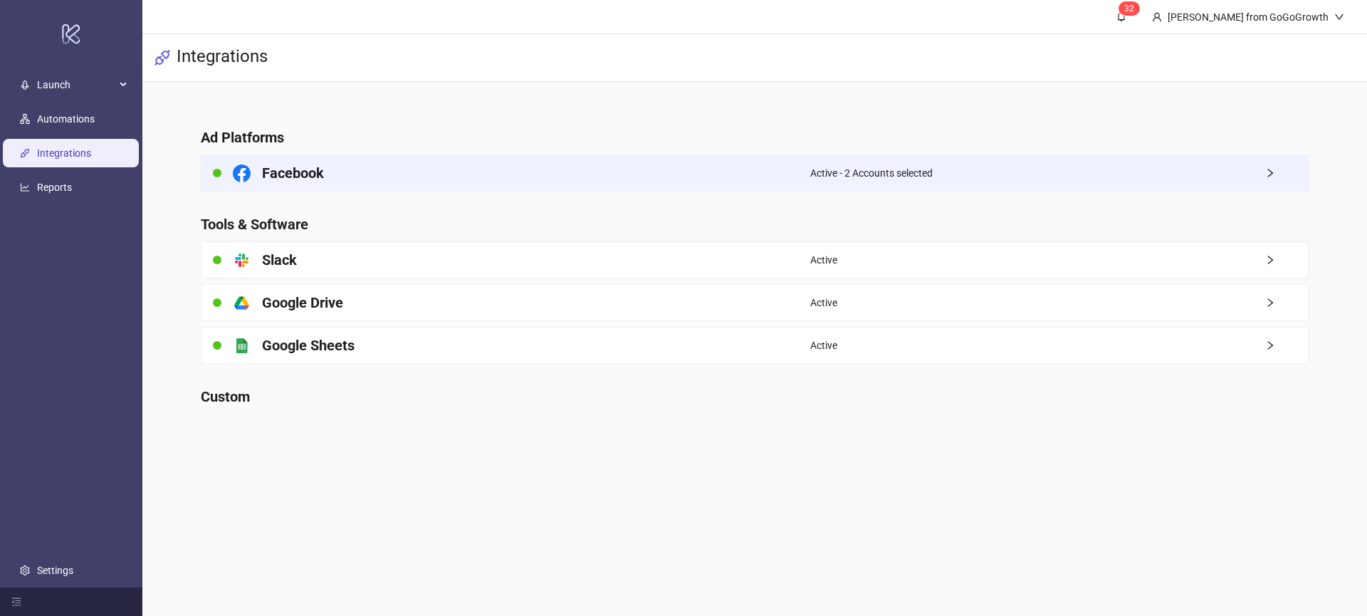
click at [372, 158] on div "Facebook" at bounding box center [505, 173] width 609 height 36
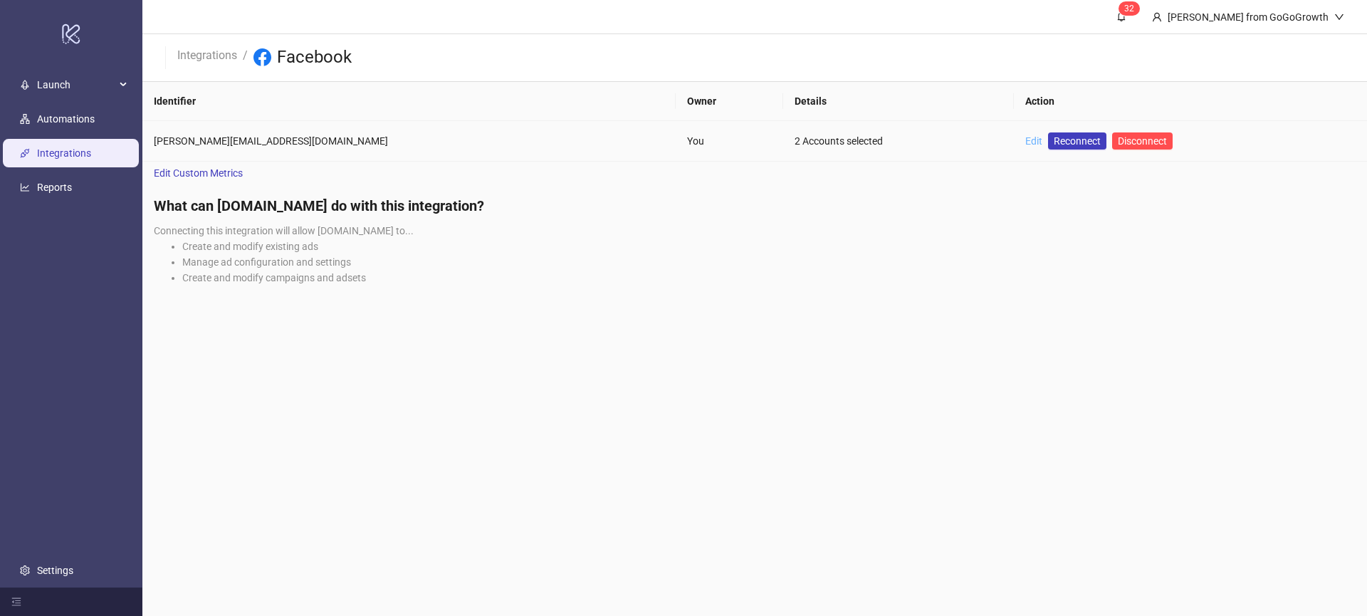
click at [1025, 138] on link "Edit" at bounding box center [1033, 140] width 17 height 11
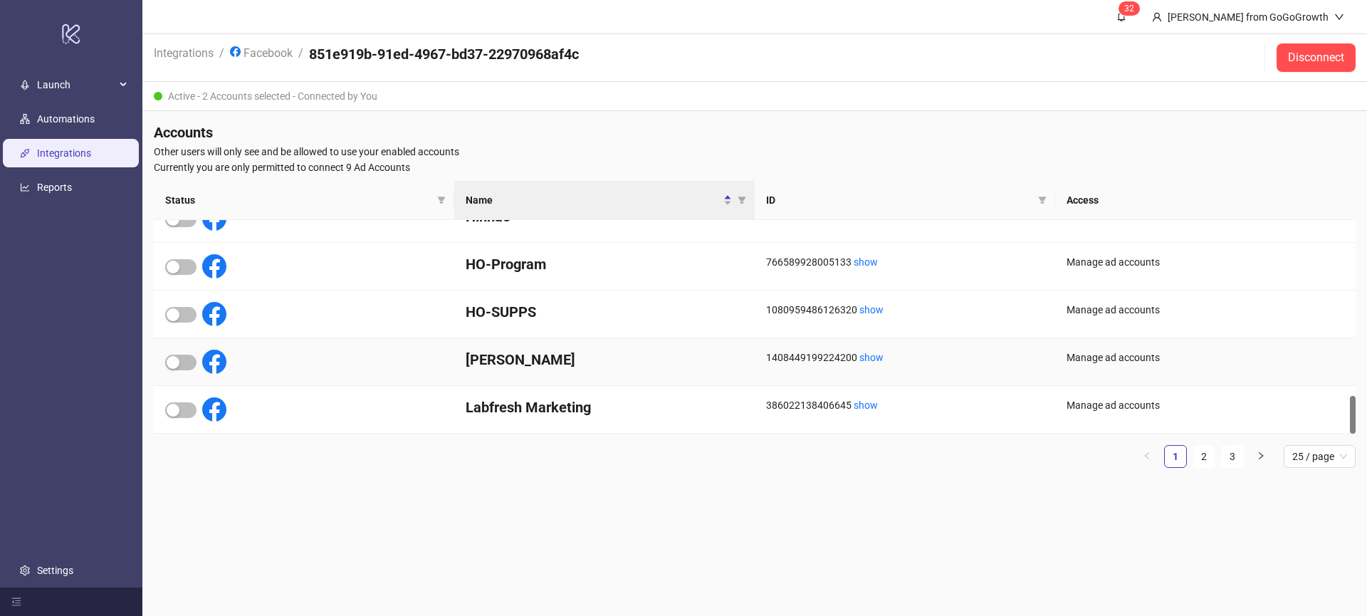
scroll to position [978, 0]
click at [1192, 458] on li "2" at bounding box center [1203, 456] width 23 height 23
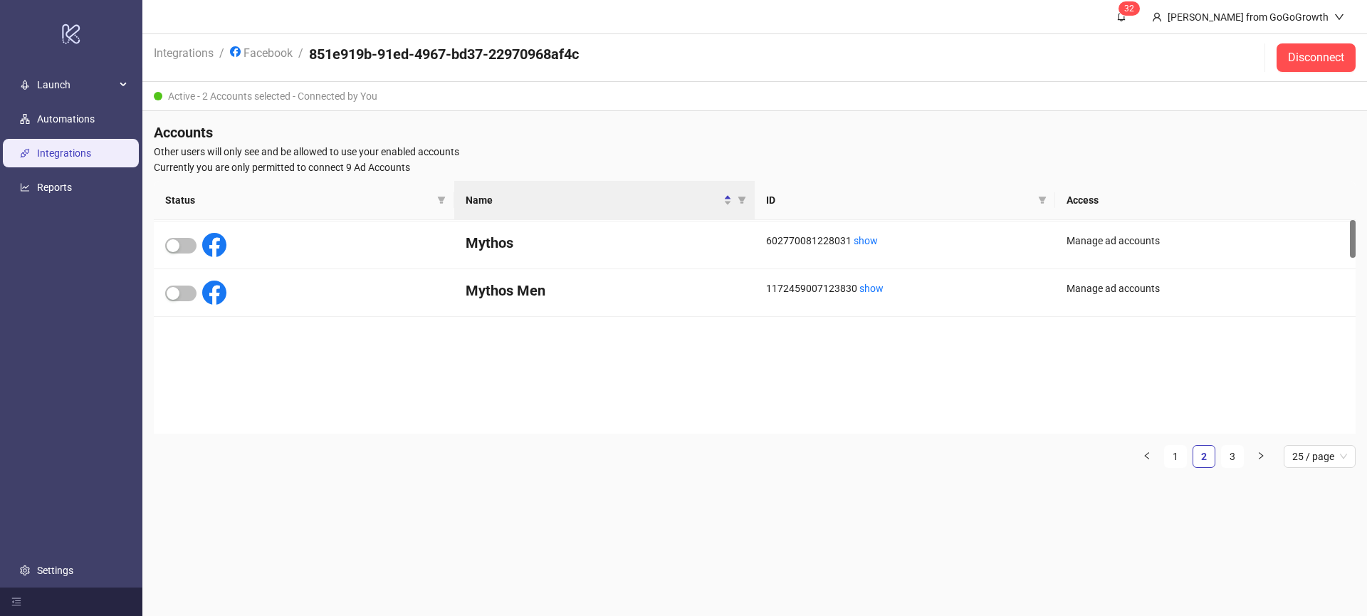
scroll to position [0, 0]
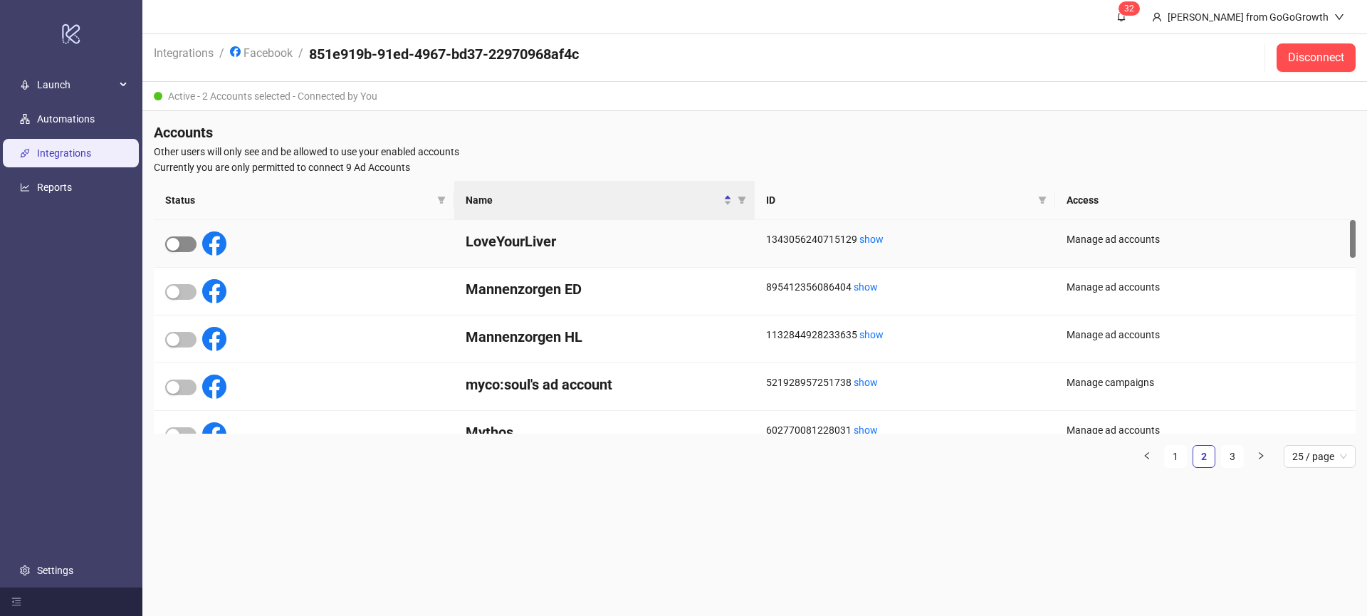
click at [176, 244] on div "button" at bounding box center [173, 244] width 13 height 13
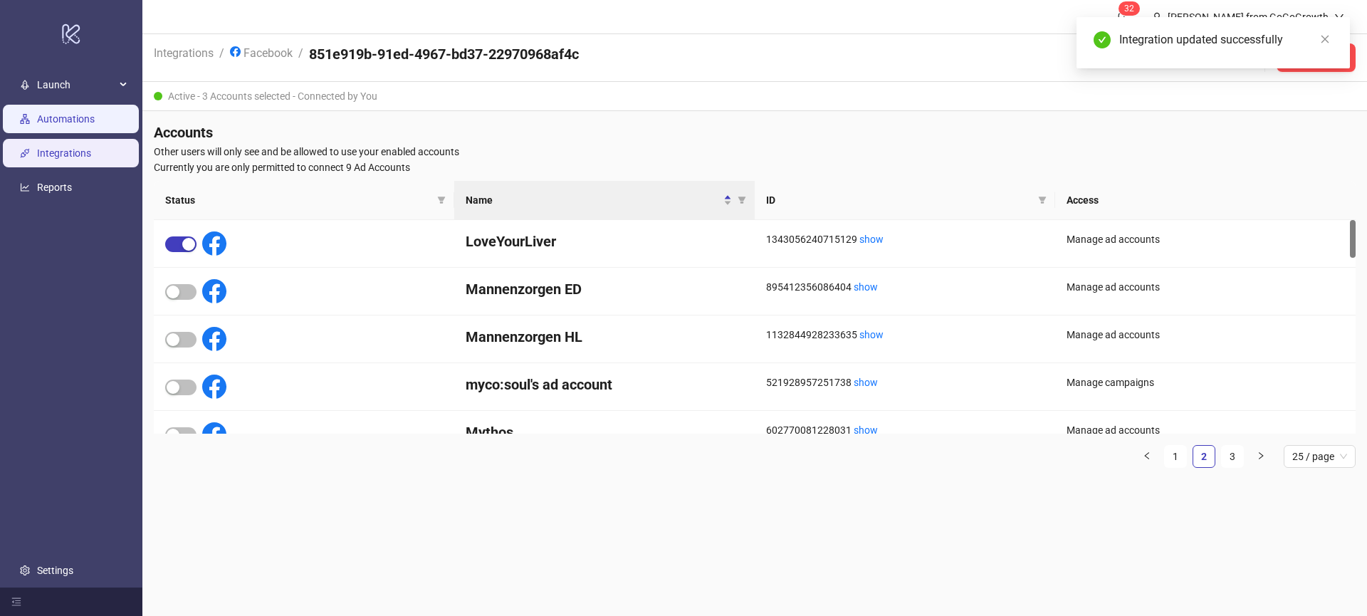
click at [95, 120] on link "Automations" at bounding box center [66, 118] width 58 height 11
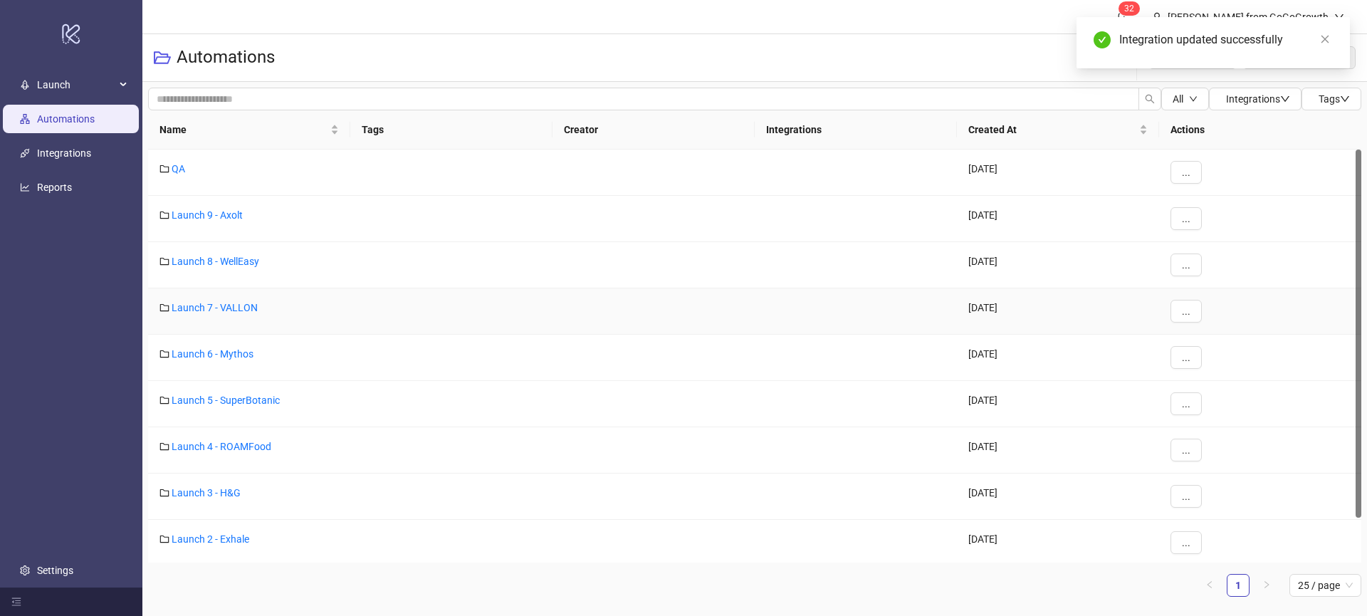
scroll to position [50, 0]
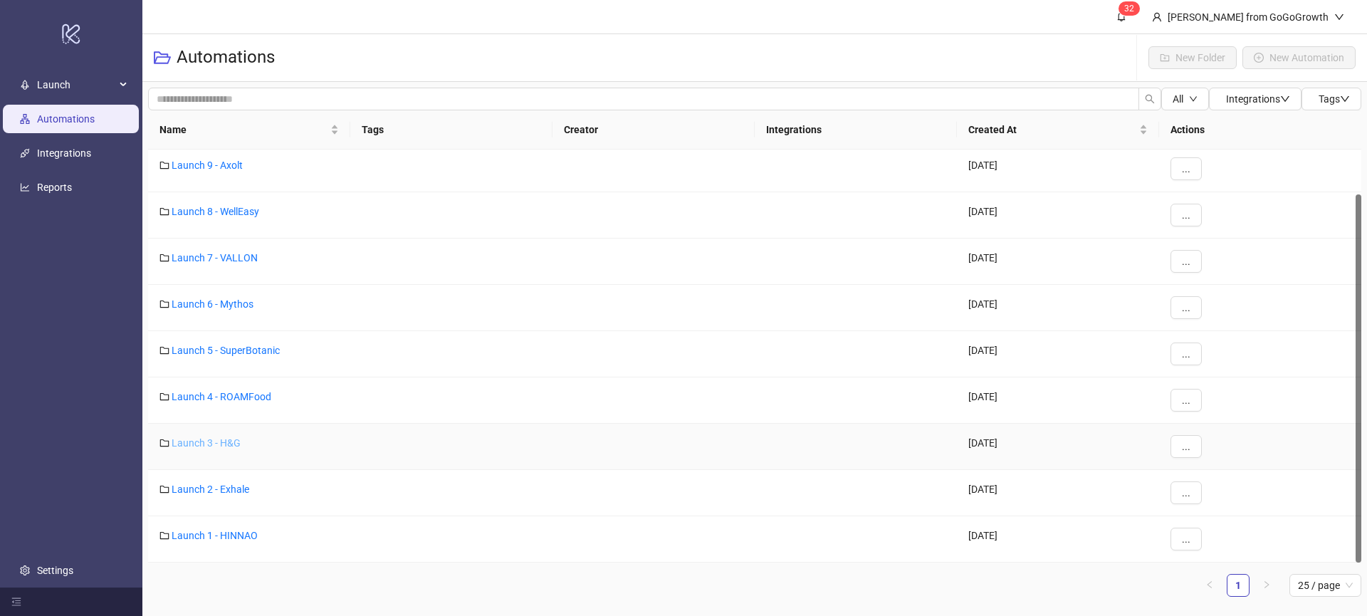
click at [218, 441] on link "Launch 3 - H&G" at bounding box center [206, 442] width 69 height 11
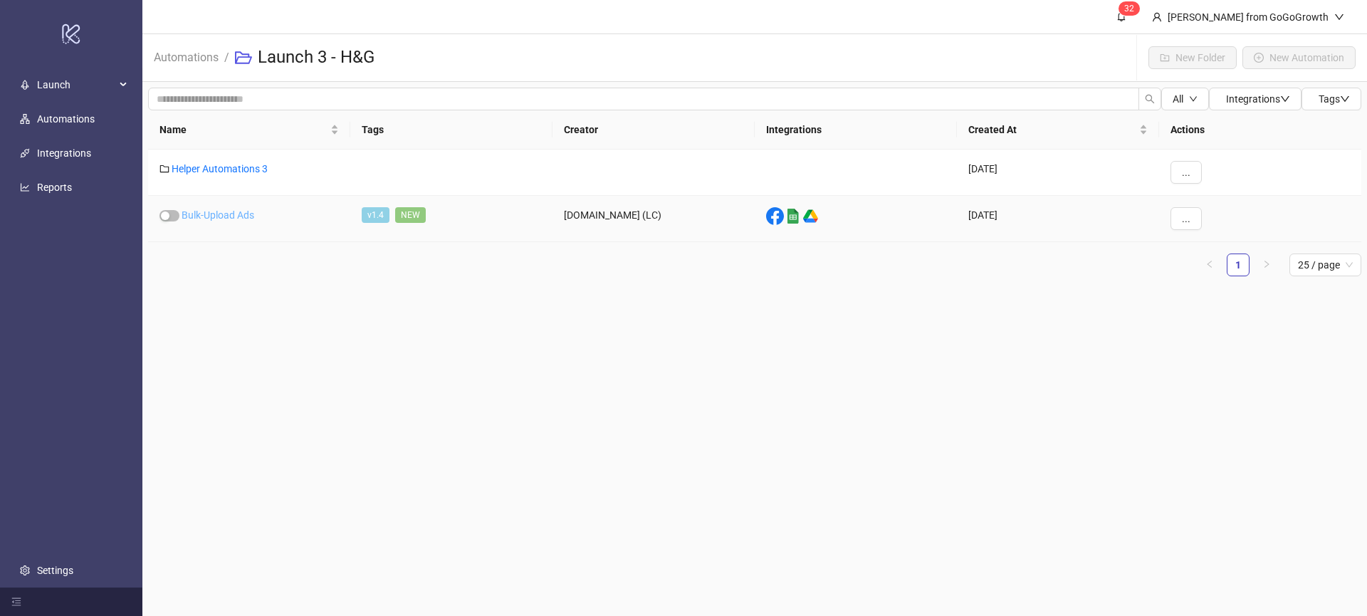
click at [224, 214] on link "Bulk-Upload Ads" at bounding box center [217, 214] width 73 height 11
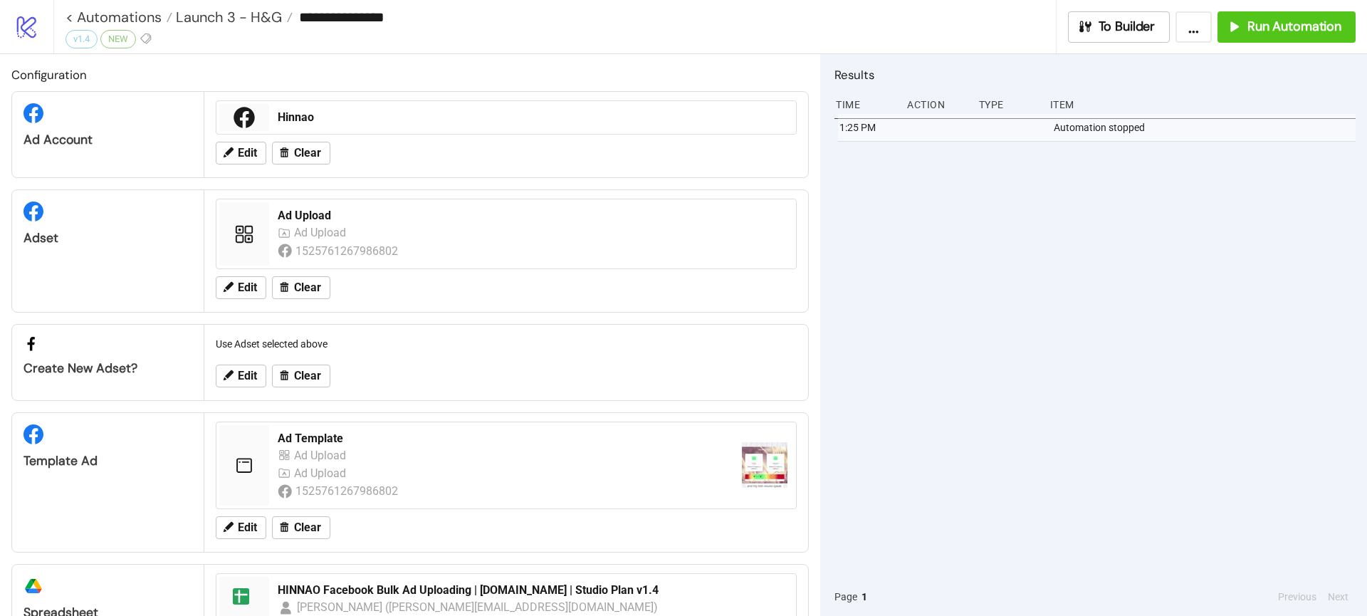
click at [245, 172] on div "Edit Clear" at bounding box center [506, 153] width 592 height 37
click at [245, 147] on span "Edit" at bounding box center [247, 153] width 19 height 13
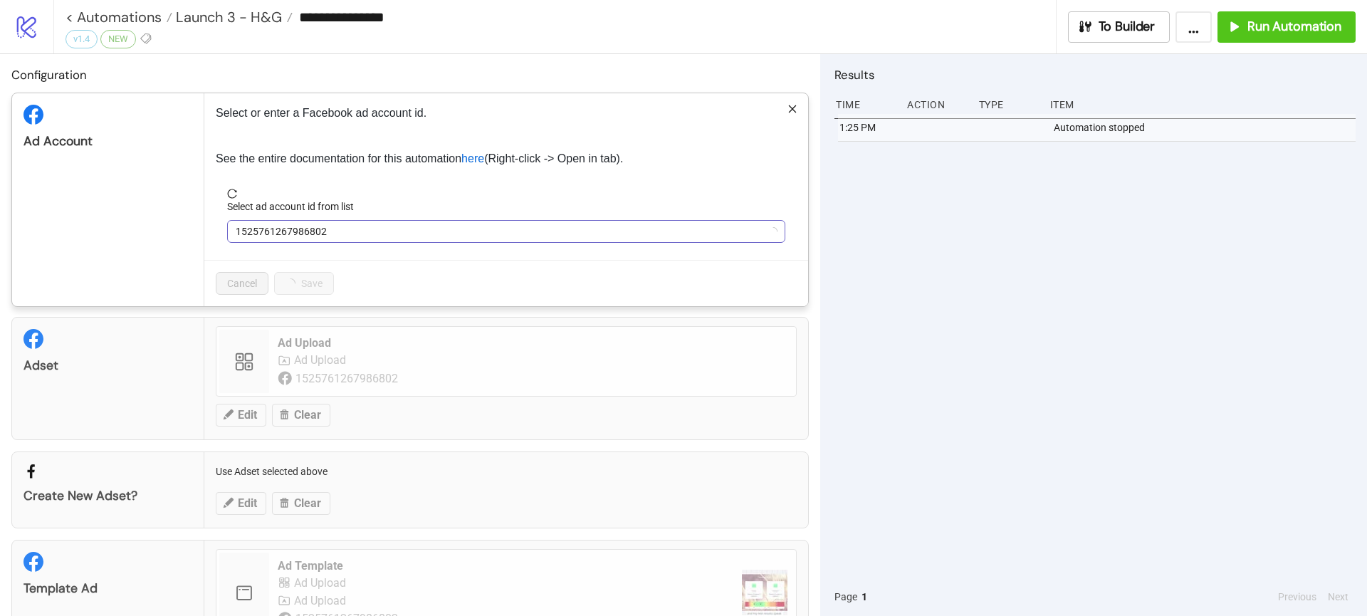
click at [288, 227] on span "1525761267986802" at bounding box center [506, 231] width 541 height 21
click at [288, 227] on span "Hinnao" at bounding box center [506, 231] width 541 height 21
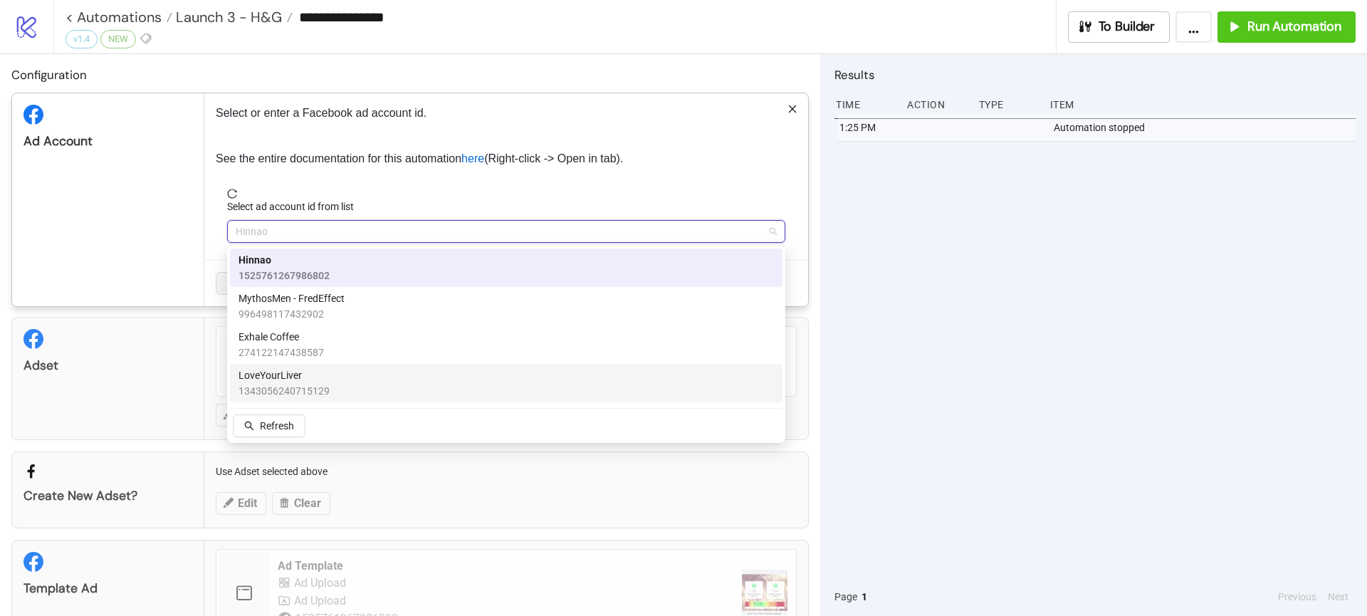
click at [292, 378] on span "LoveYourLiver" at bounding box center [283, 375] width 91 height 16
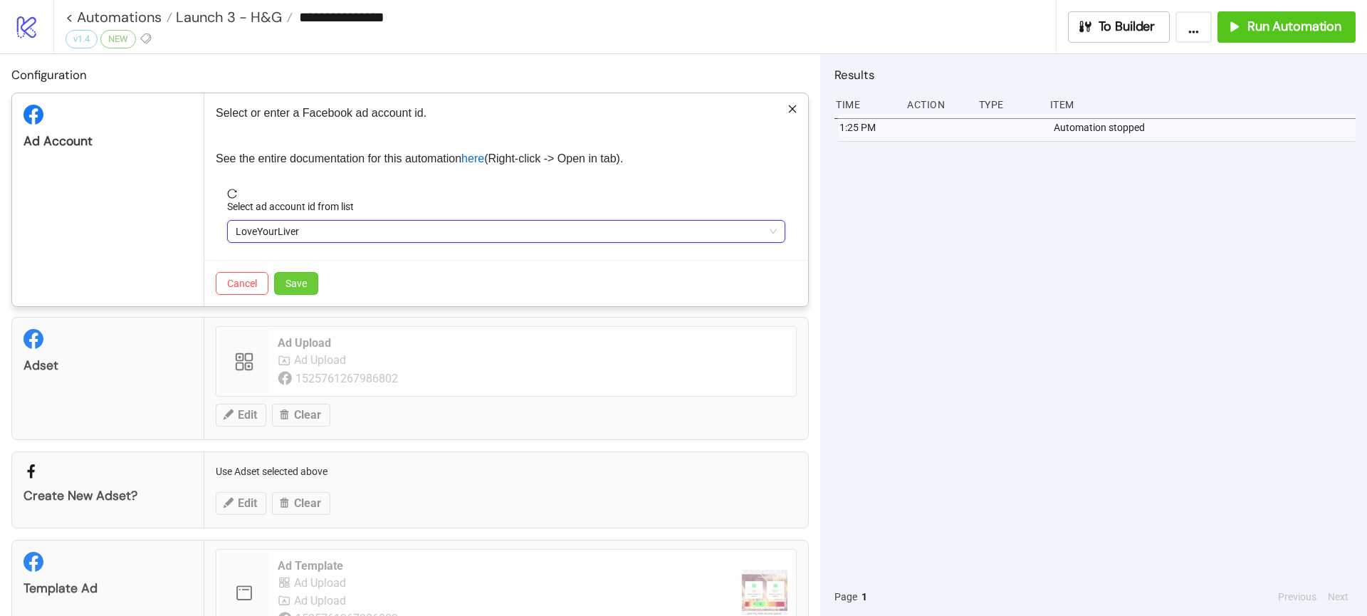
click at [300, 284] on span "Save" at bounding box center [295, 283] width 21 height 11
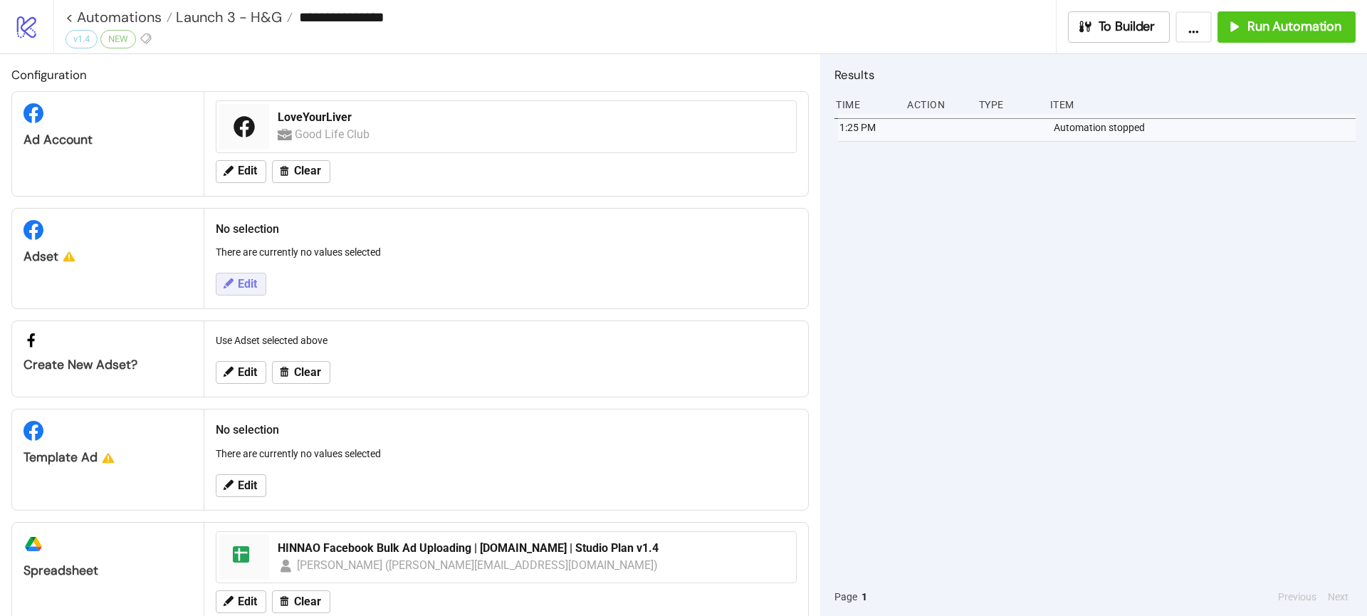
click at [233, 279] on icon at bounding box center [228, 283] width 10 height 10
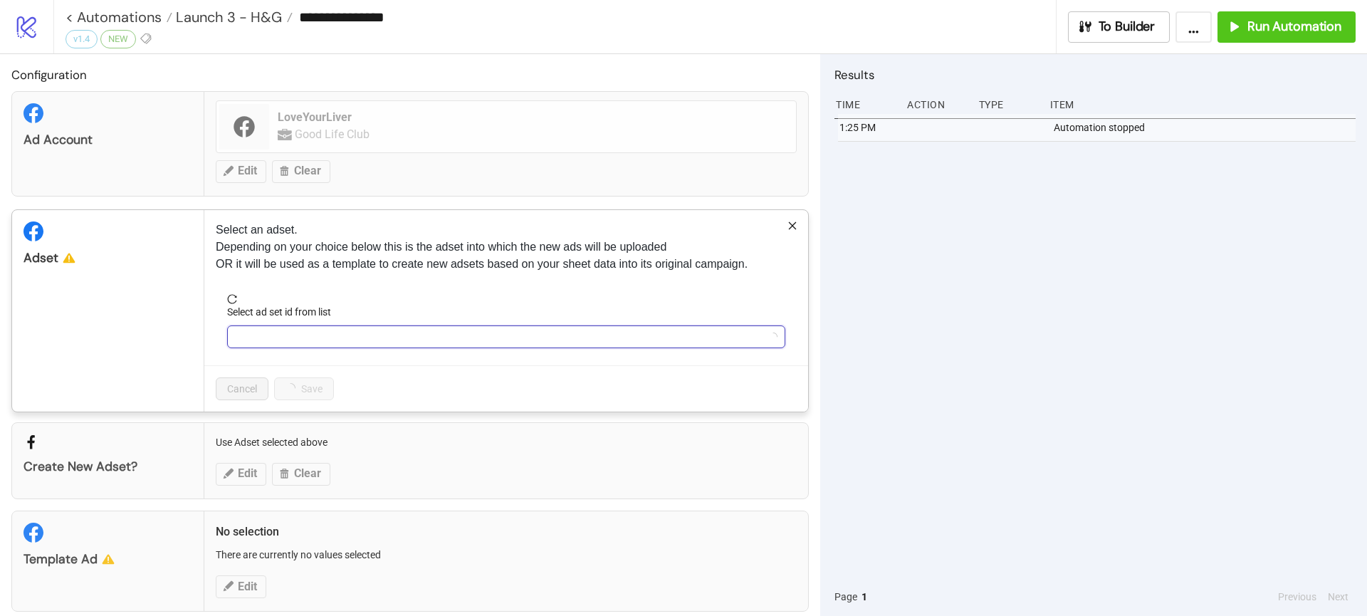
click at [338, 338] on input "Select ad set id from list" at bounding box center [500, 336] width 528 height 21
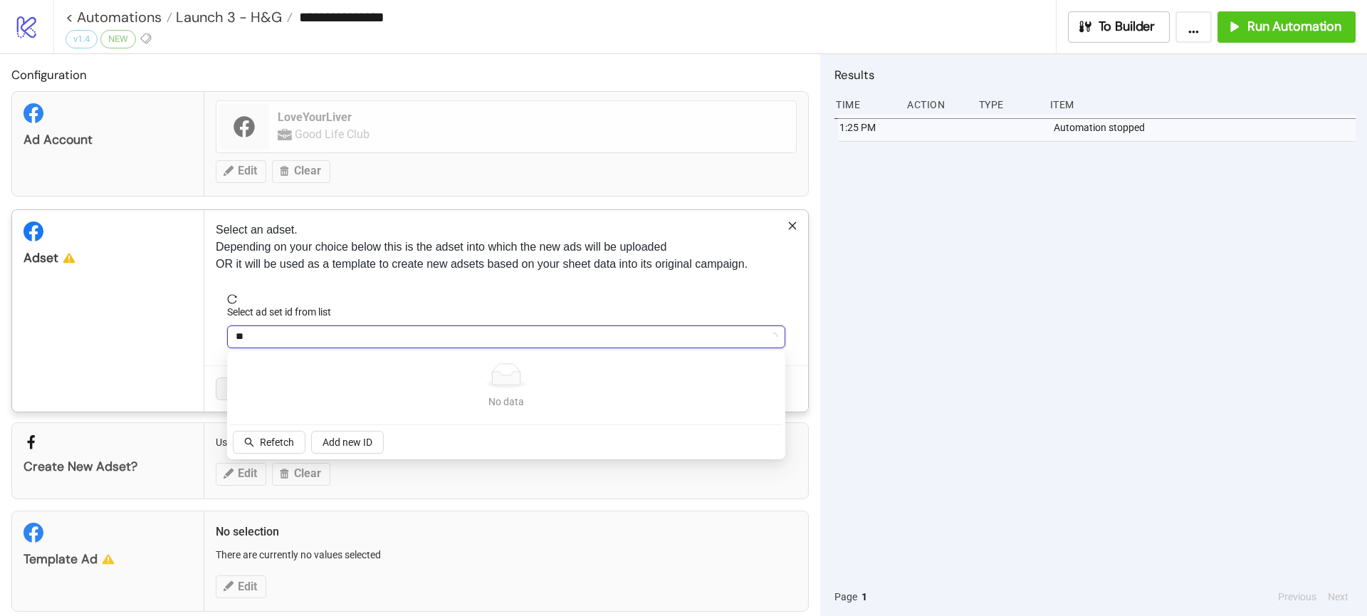
type input "***"
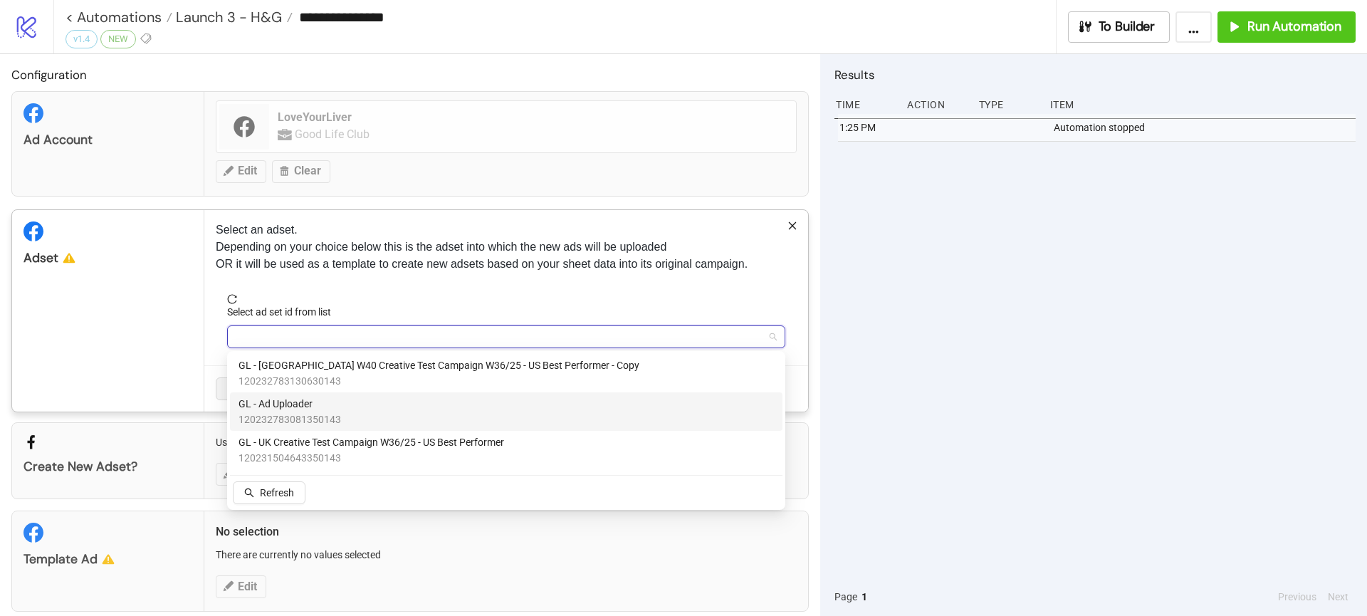
click at [317, 406] on span "GL - Ad Uploader" at bounding box center [289, 404] width 102 height 16
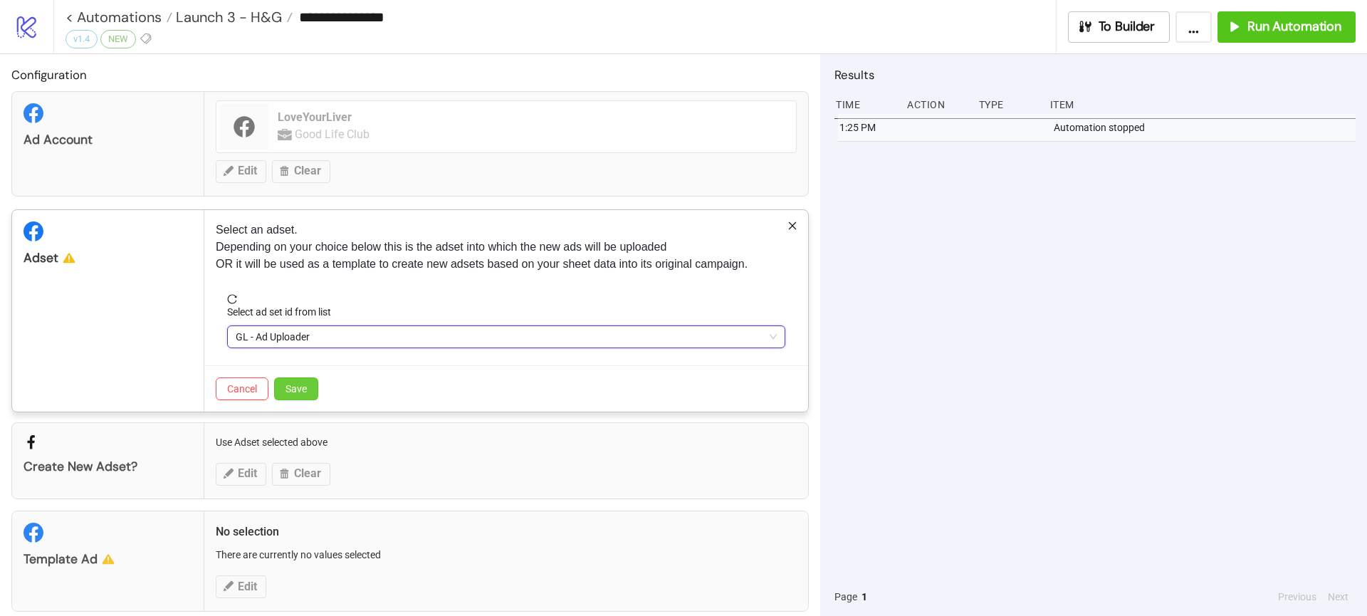
click at [298, 393] on span "Save" at bounding box center [295, 388] width 21 height 11
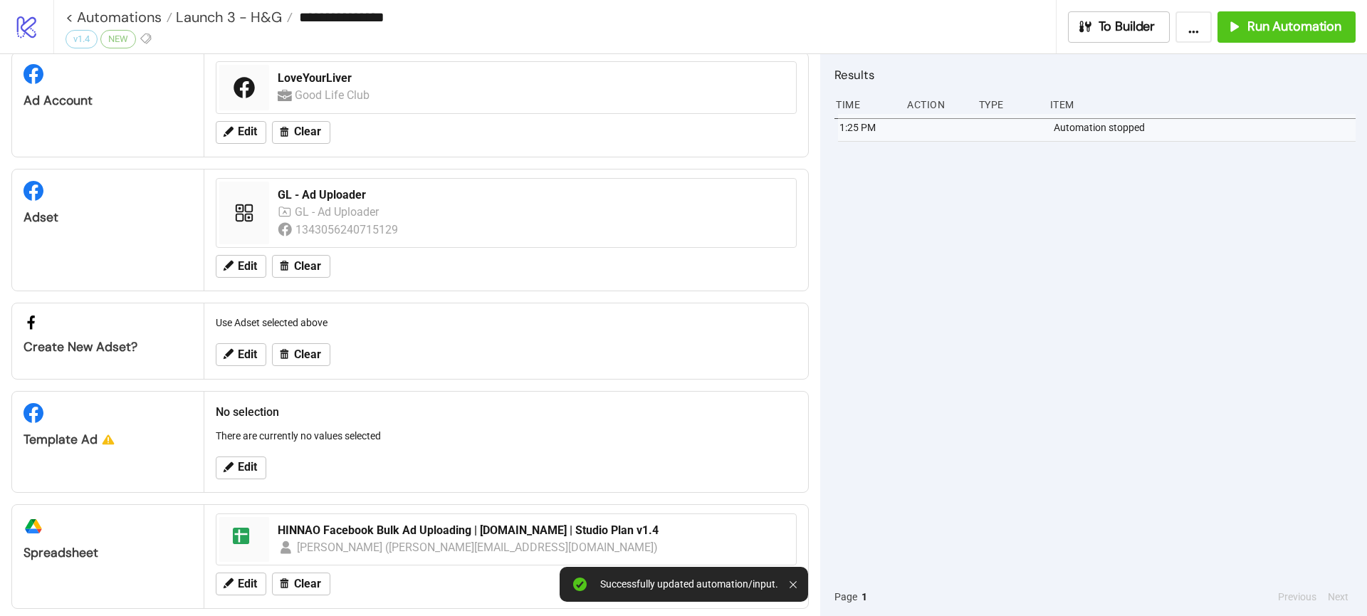
scroll to position [55, 0]
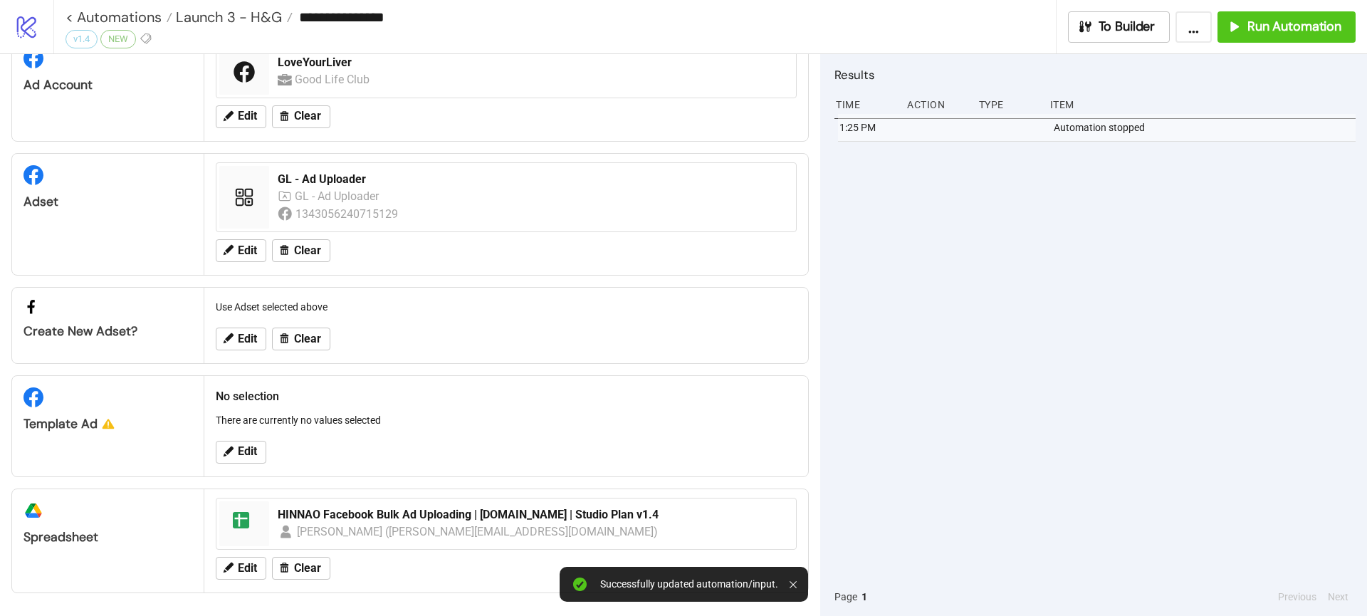
click at [236, 437] on div "Edit" at bounding box center [506, 451] width 592 height 37
click at [236, 452] on button "Edit" at bounding box center [241, 452] width 51 height 23
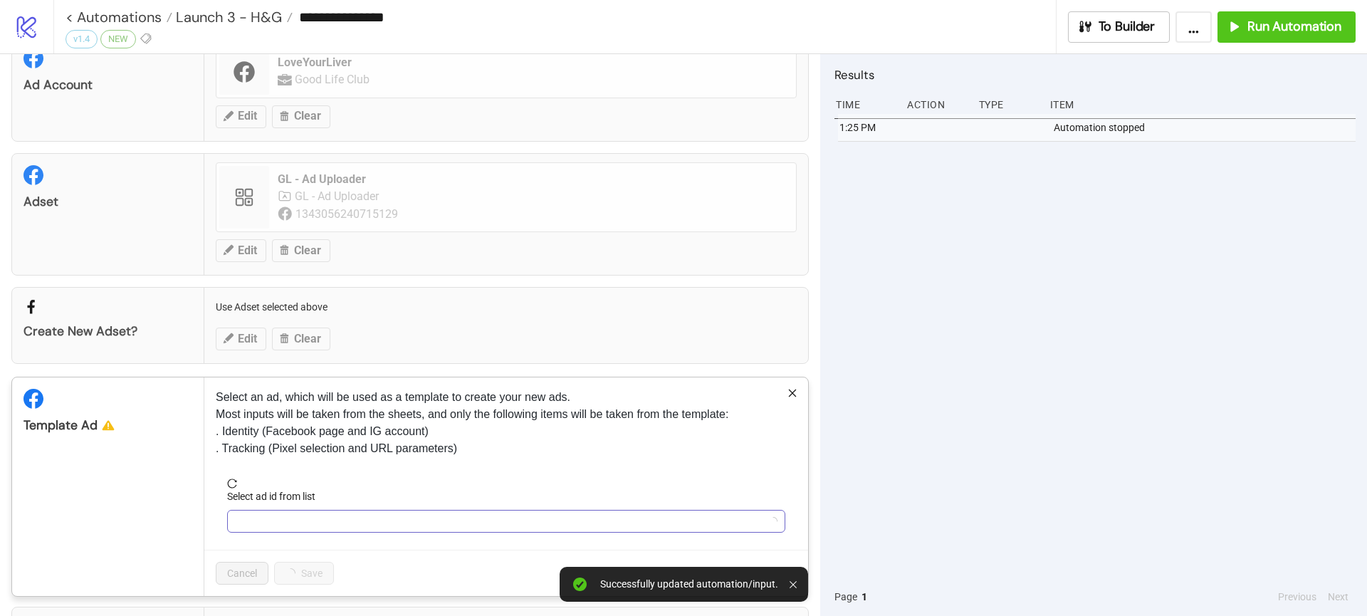
click at [277, 512] on input "Select ad id from list" at bounding box center [500, 520] width 528 height 21
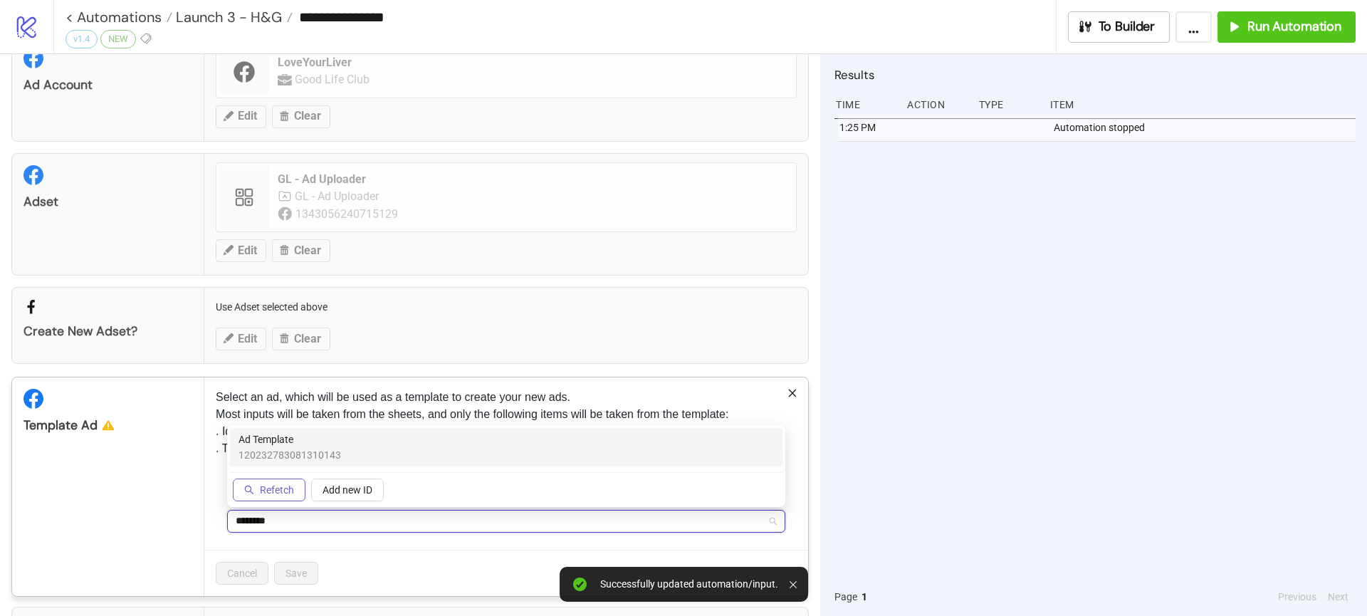
type input "********"
click at [270, 490] on span "Refetch" at bounding box center [277, 489] width 34 height 11
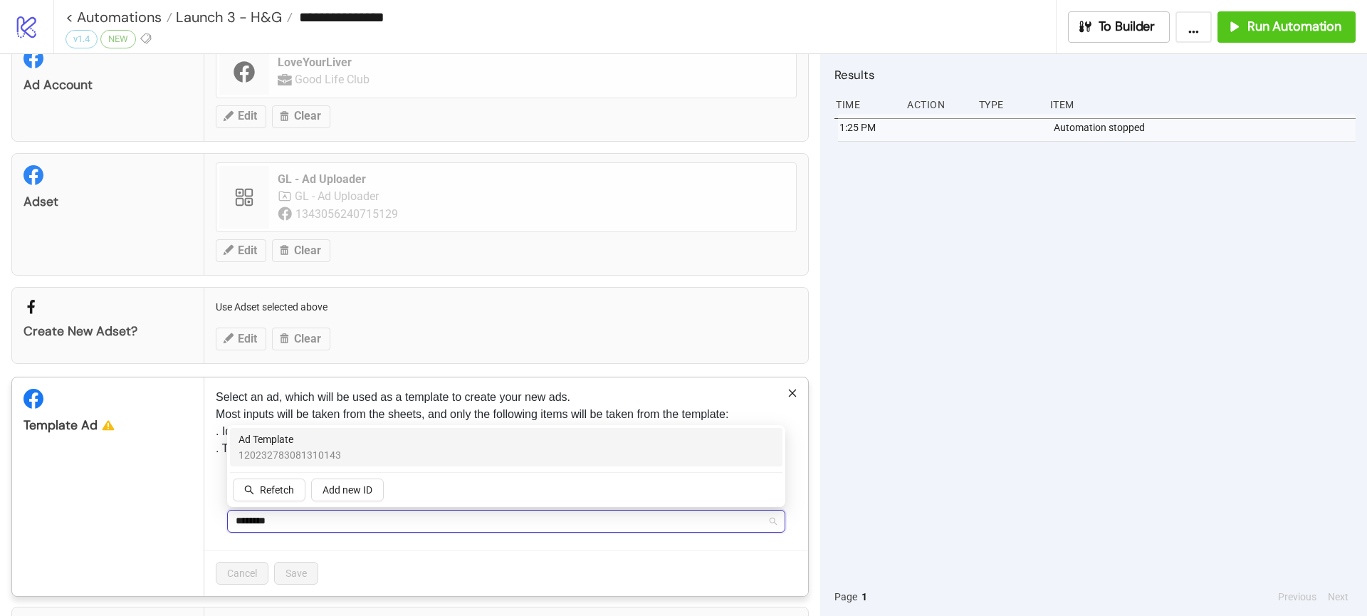
click at [285, 453] on span "120232783081310143" at bounding box center [289, 455] width 102 height 16
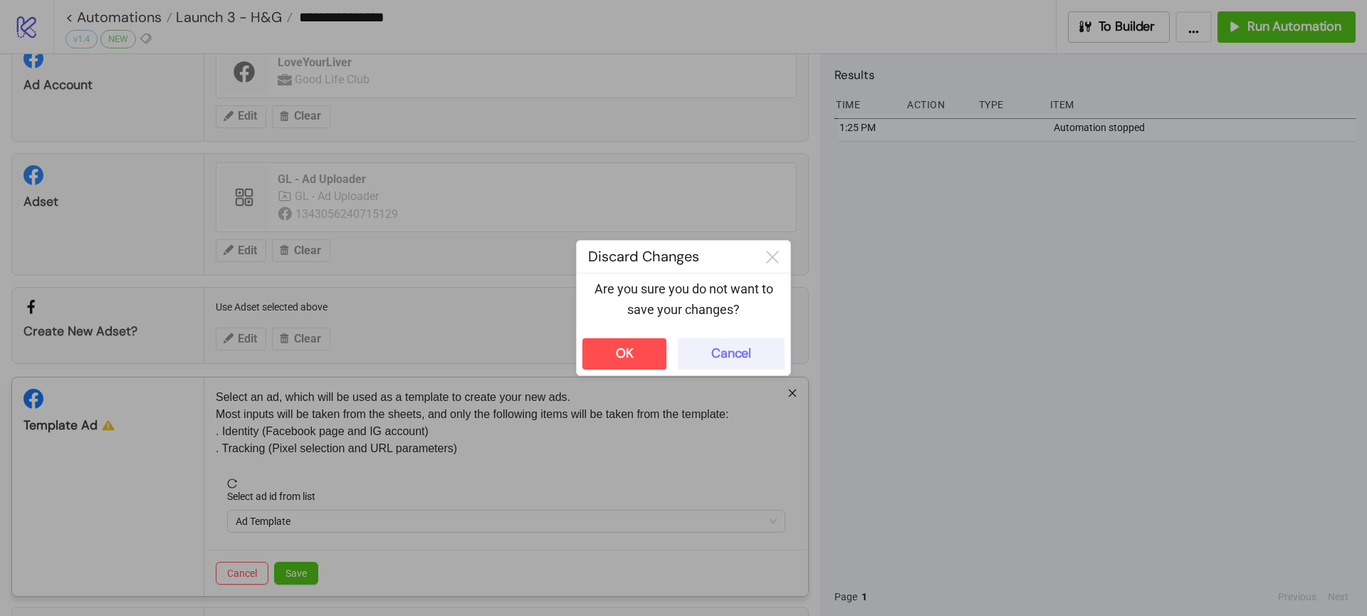
click at [760, 348] on button "Cancel" at bounding box center [731, 353] width 107 height 31
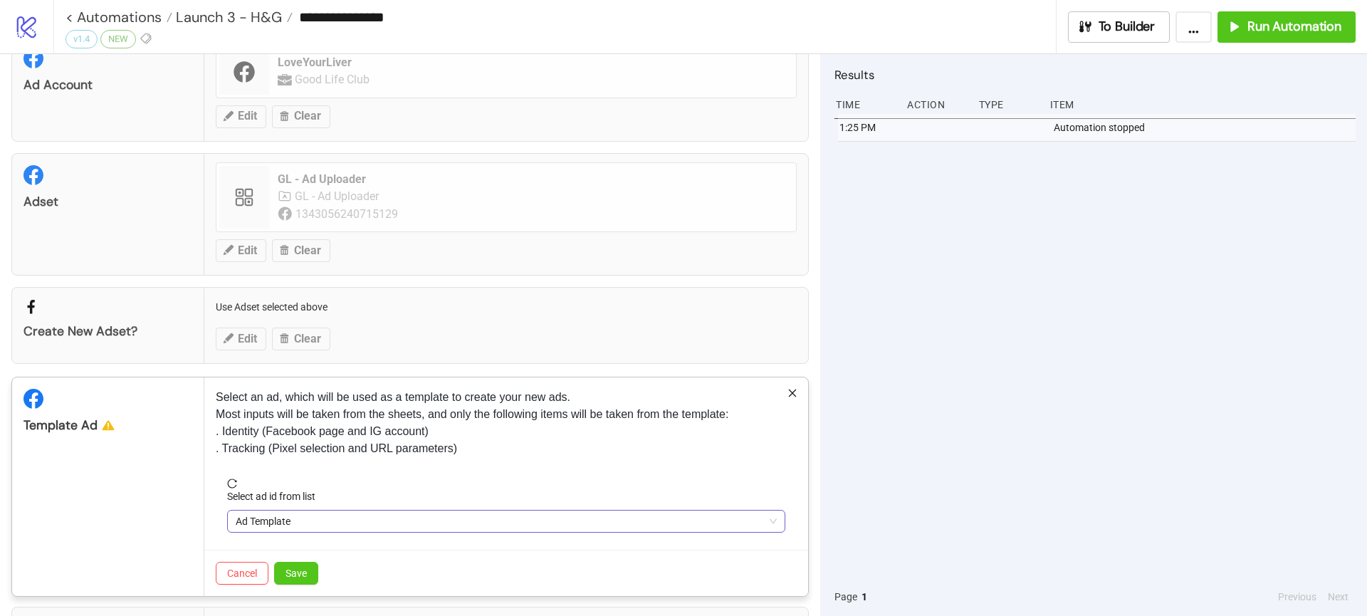
click at [328, 532] on div "Ad Template" at bounding box center [506, 521] width 558 height 23
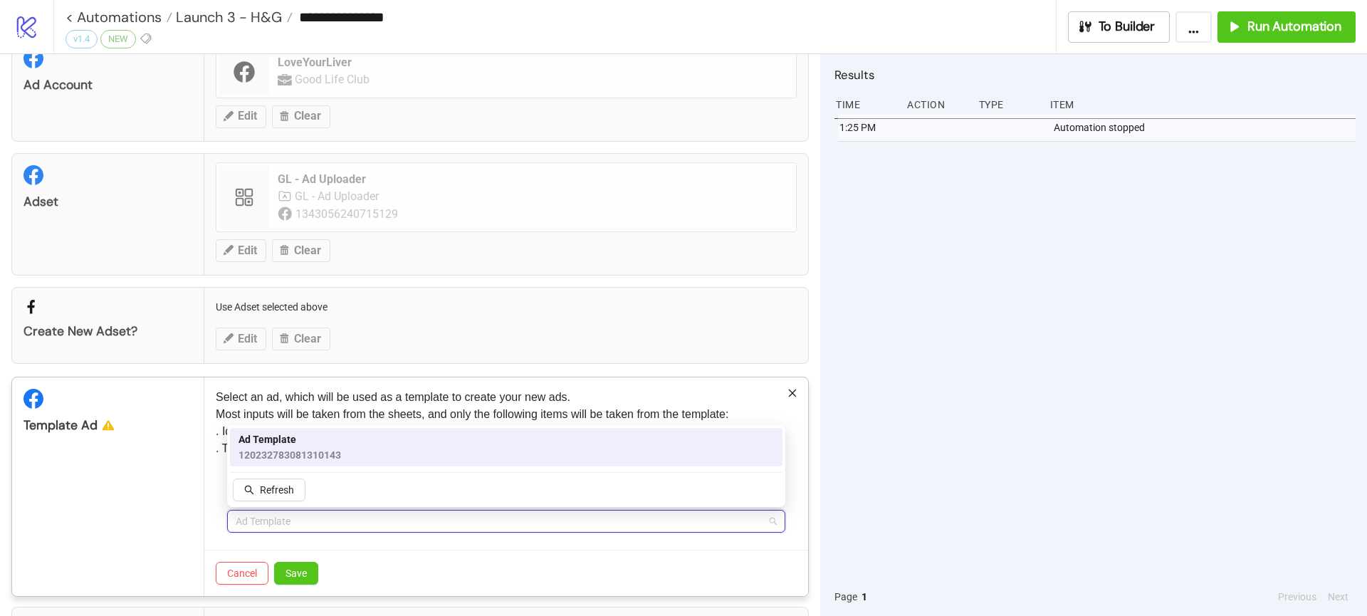
click at [280, 461] on span "120232783081310143" at bounding box center [289, 455] width 102 height 16
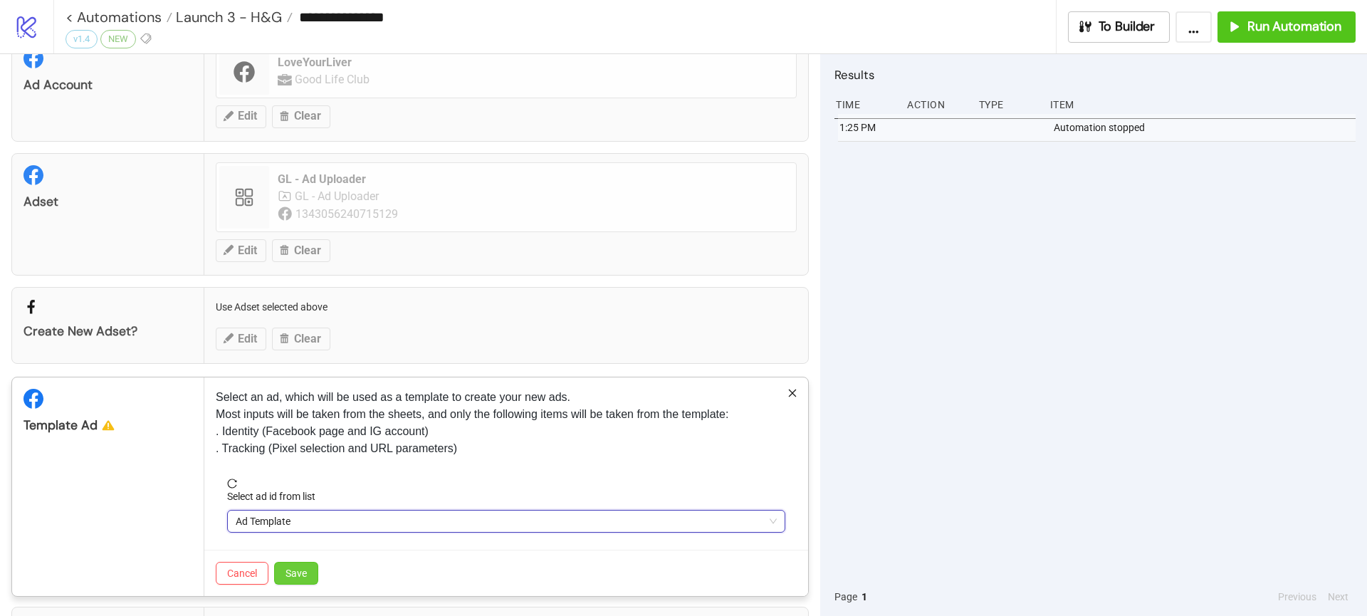
click at [300, 582] on button "Save" at bounding box center [296, 573] width 44 height 23
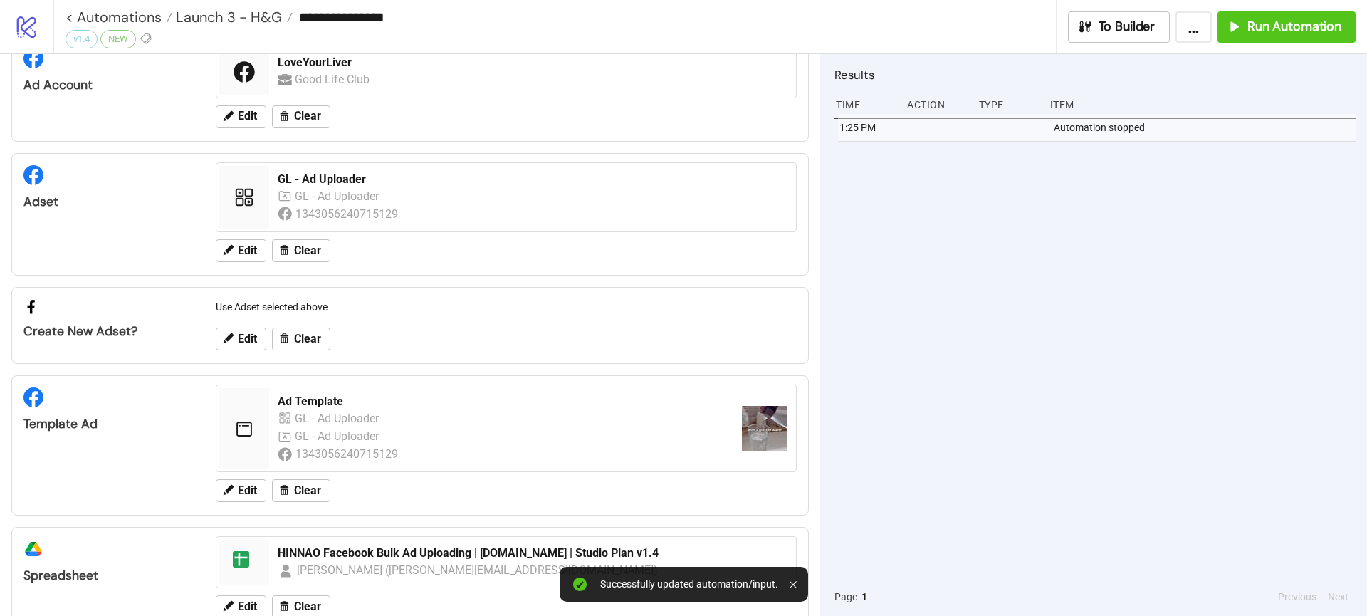
scroll to position [93, 0]
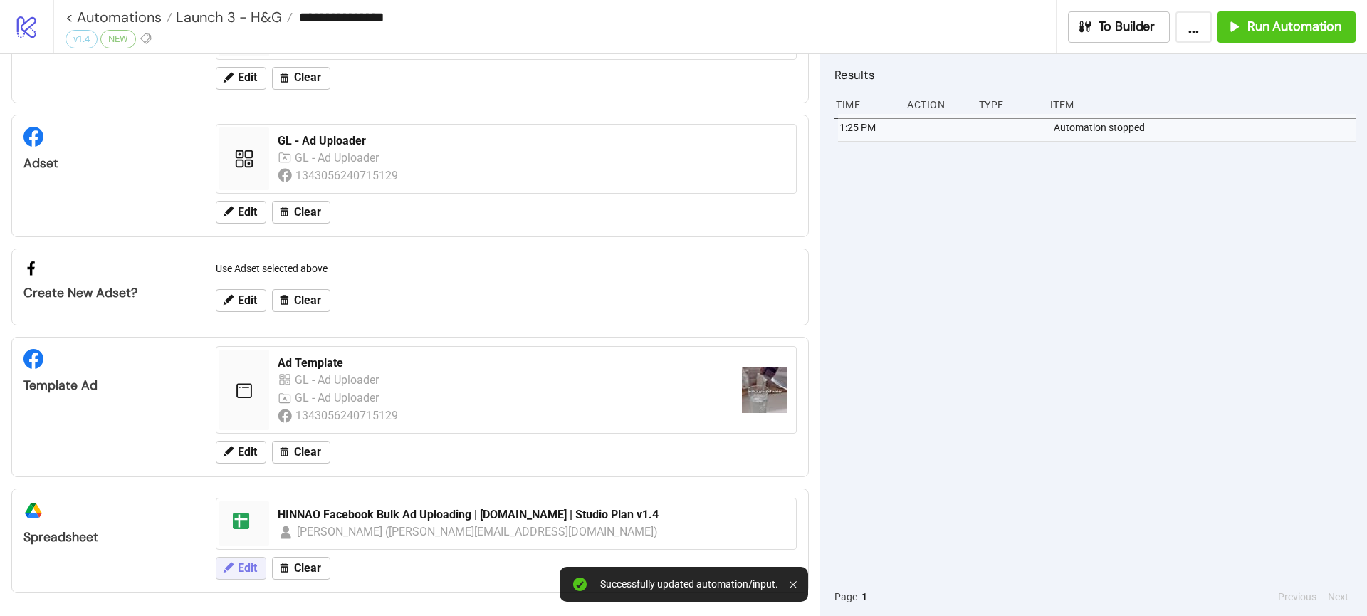
click at [248, 564] on span "Edit" at bounding box center [247, 568] width 19 height 13
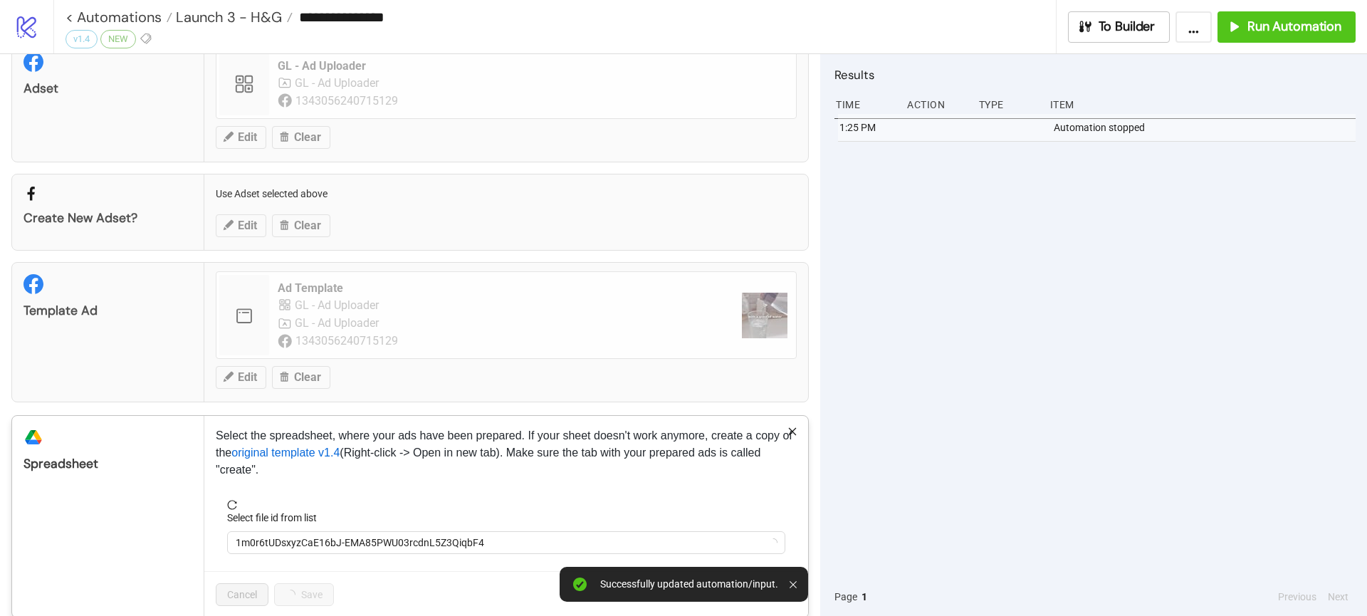
scroll to position [191, 0]
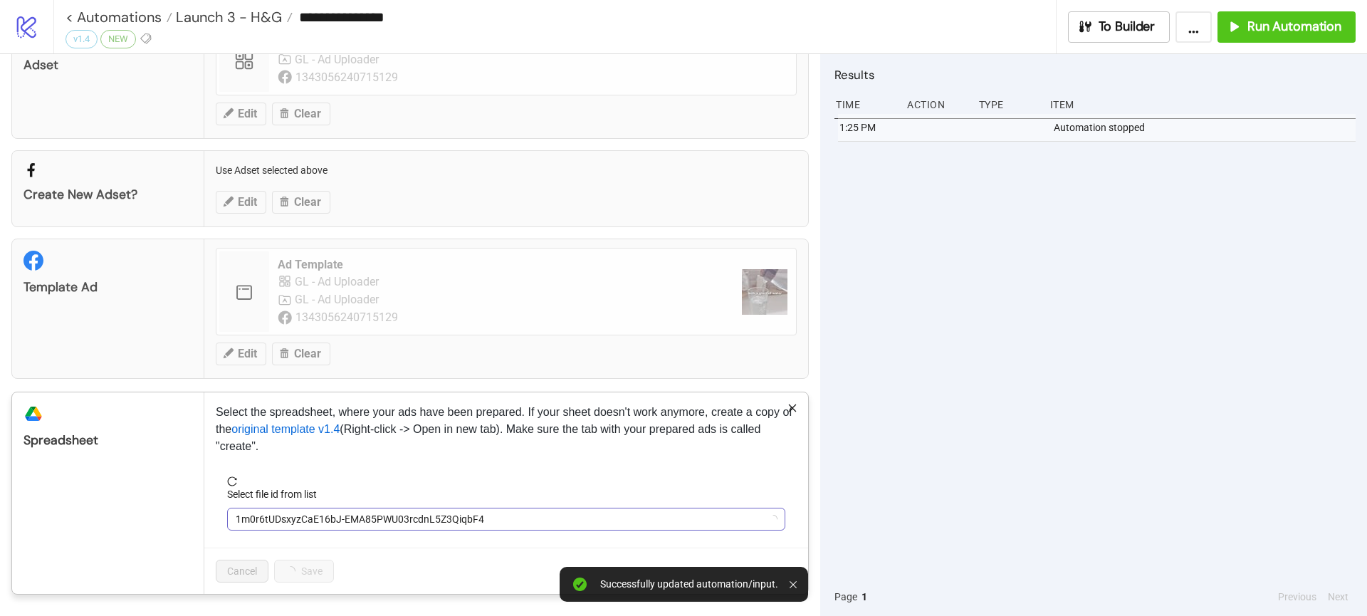
click at [301, 518] on span "1m0r6tUDsxyzCaE16bJ-EMA85PWU03rcdnL5Z3QiqbF4" at bounding box center [506, 518] width 541 height 21
click at [301, 518] on span "HINNAO Facebook Bulk Ad Uploading | [DOMAIN_NAME] | Studio Plan v1.4" at bounding box center [506, 518] width 541 height 21
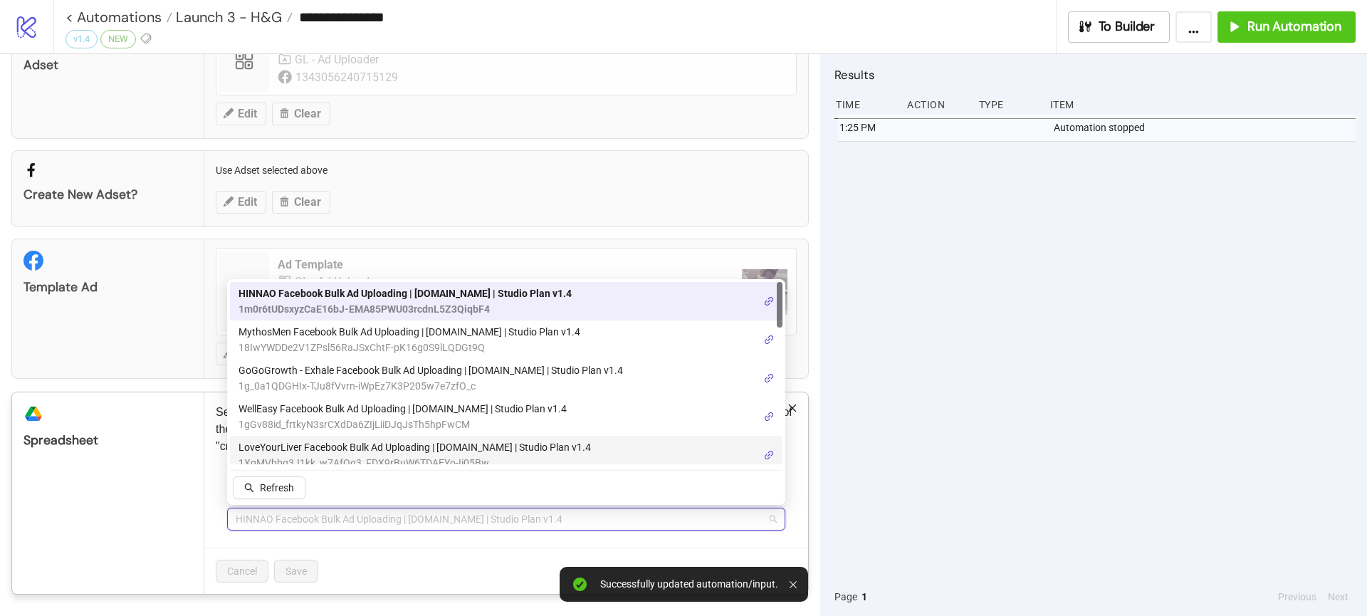
click at [317, 439] on span "LoveYourLiver Facebook Bulk Ad Uploading | [DOMAIN_NAME] | Studio Plan v1.4" at bounding box center [414, 447] width 352 height 16
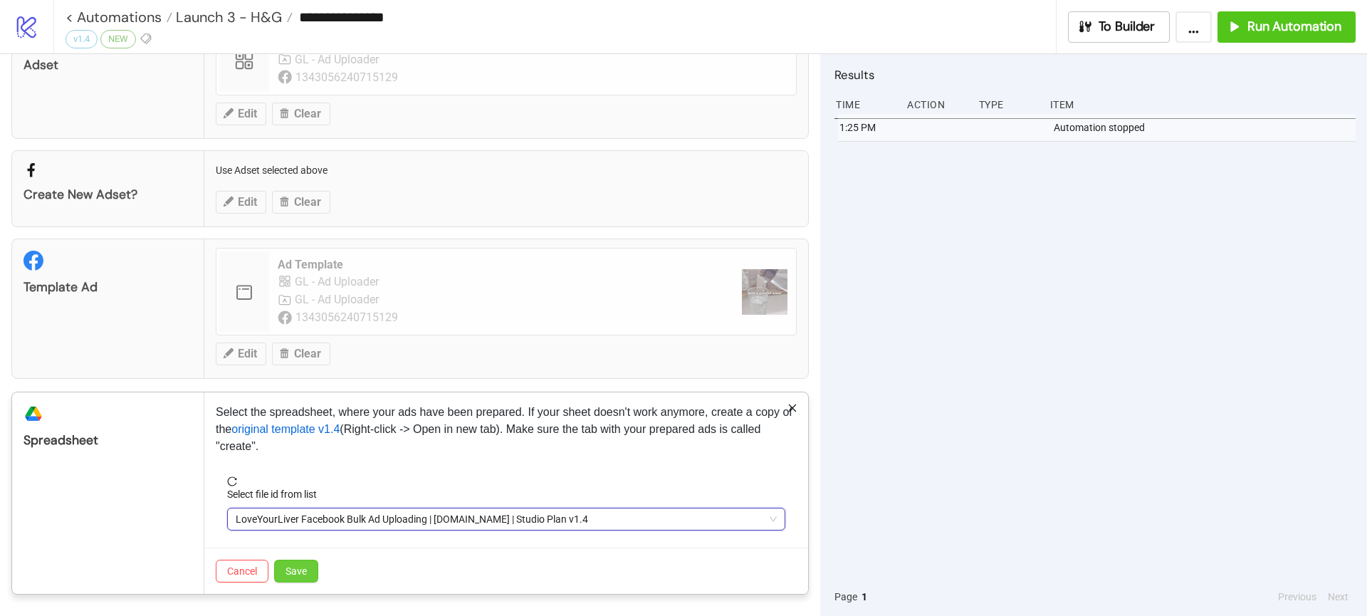
click at [300, 567] on span "Save" at bounding box center [295, 570] width 21 height 11
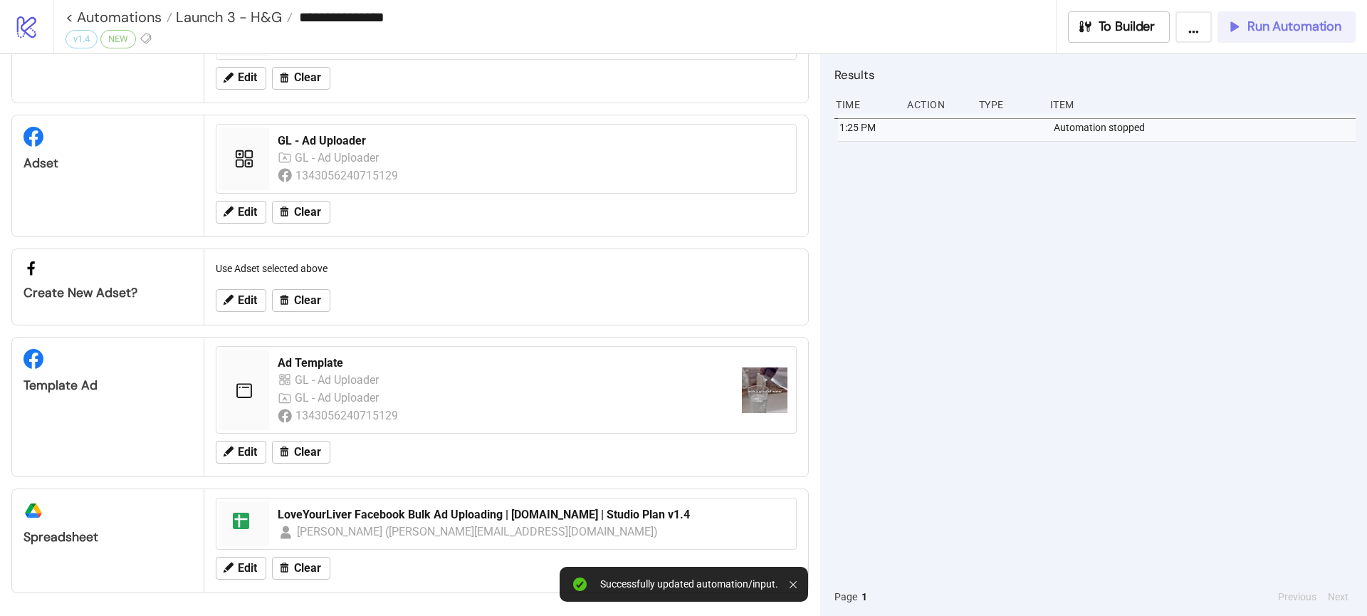
click at [1283, 35] on button "Run Automation" at bounding box center [1286, 26] width 138 height 31
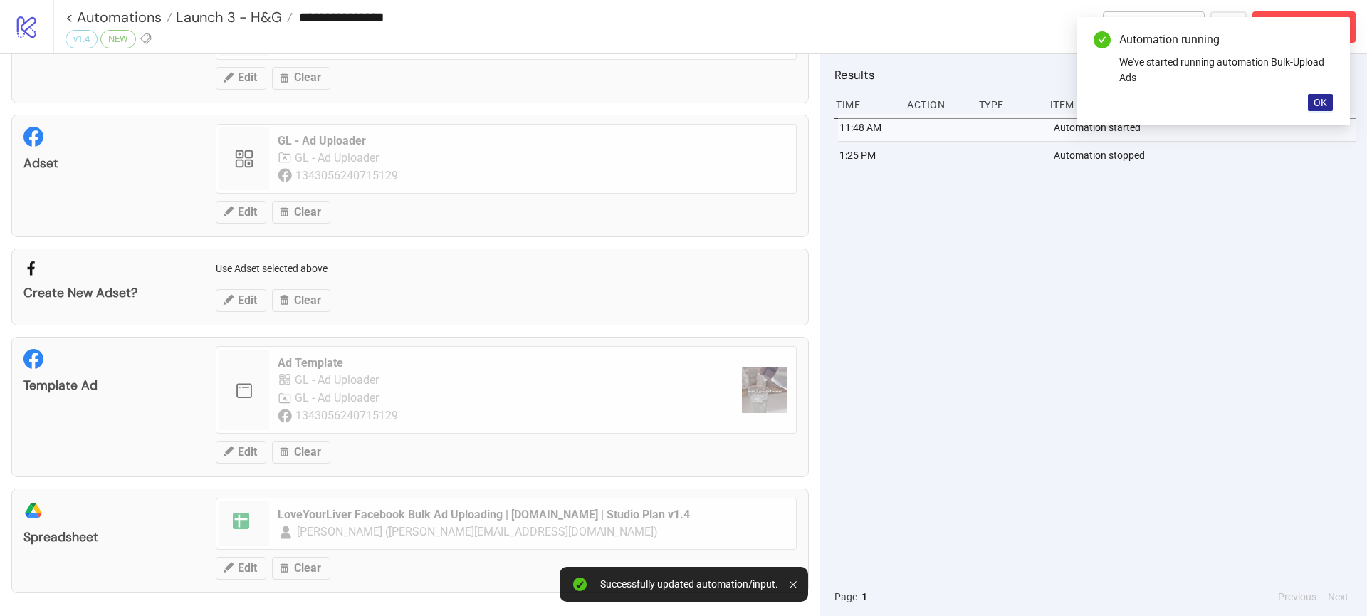
click at [1316, 95] on button "OK" at bounding box center [1319, 102] width 25 height 17
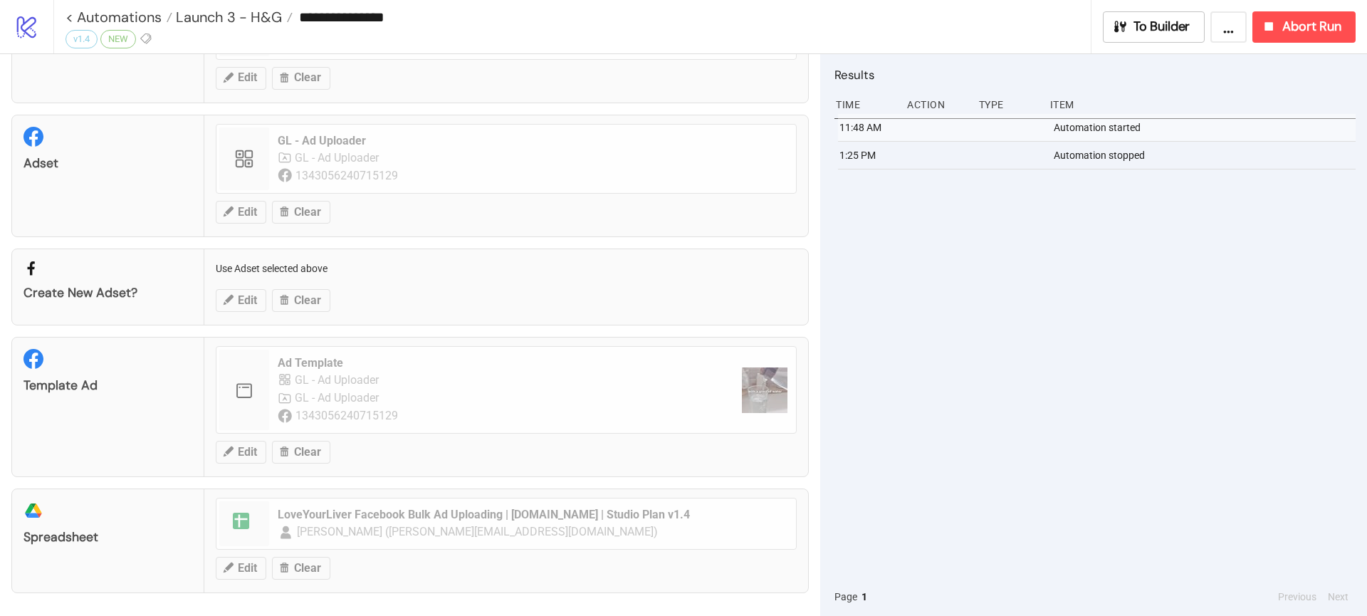
scroll to position [0, 0]
